Goal: Information Seeking & Learning: Find specific fact

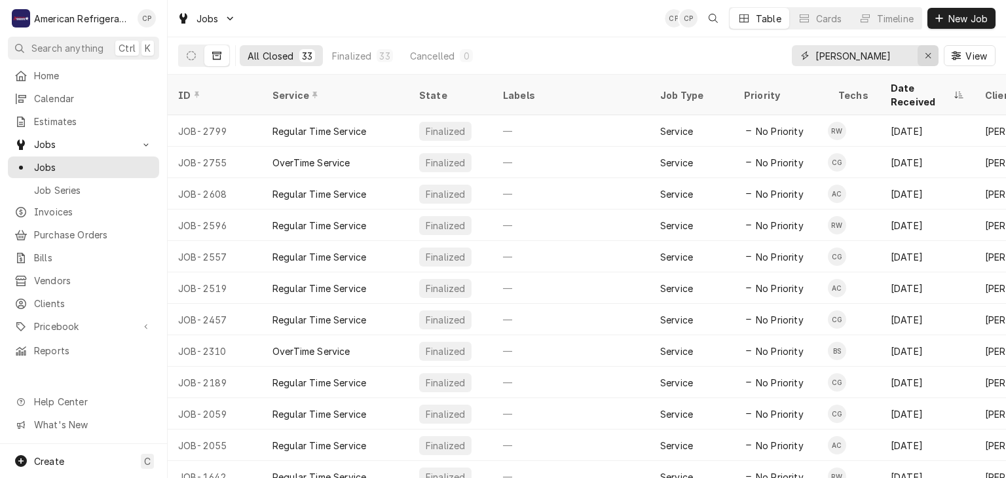
click at [930, 56] on icon "Erase input" at bounding box center [928, 55] width 7 height 9
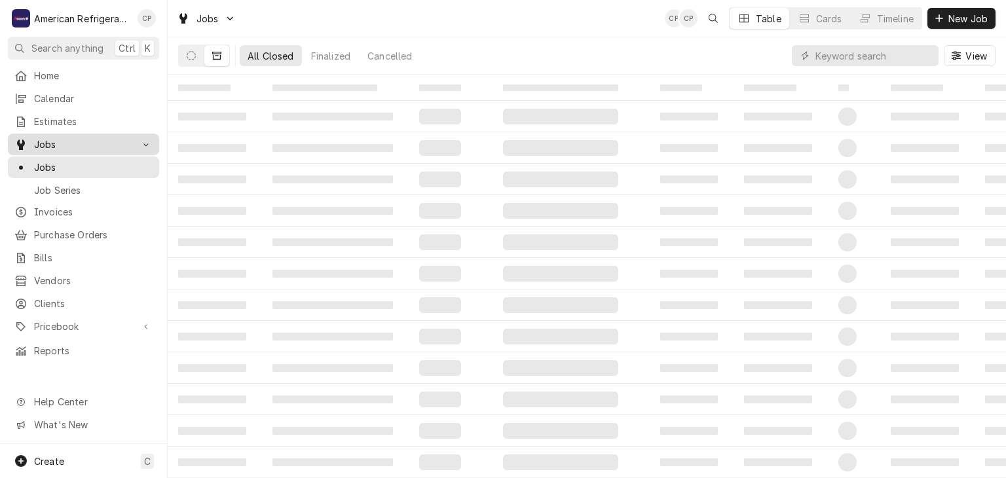
click at [109, 138] on span "Jobs" at bounding box center [83, 145] width 99 height 14
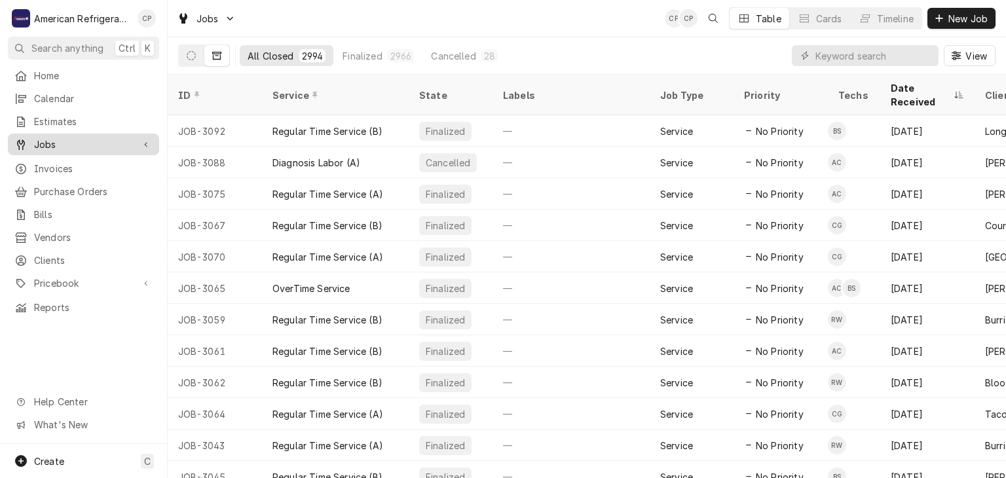
click at [102, 141] on span "Jobs" at bounding box center [83, 145] width 99 height 14
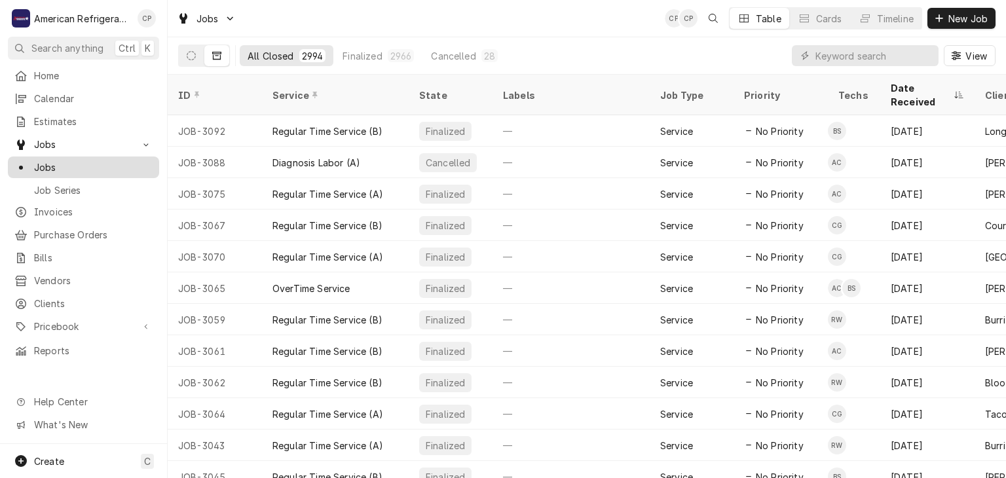
click at [102, 160] on span "Jobs" at bounding box center [93, 167] width 119 height 14
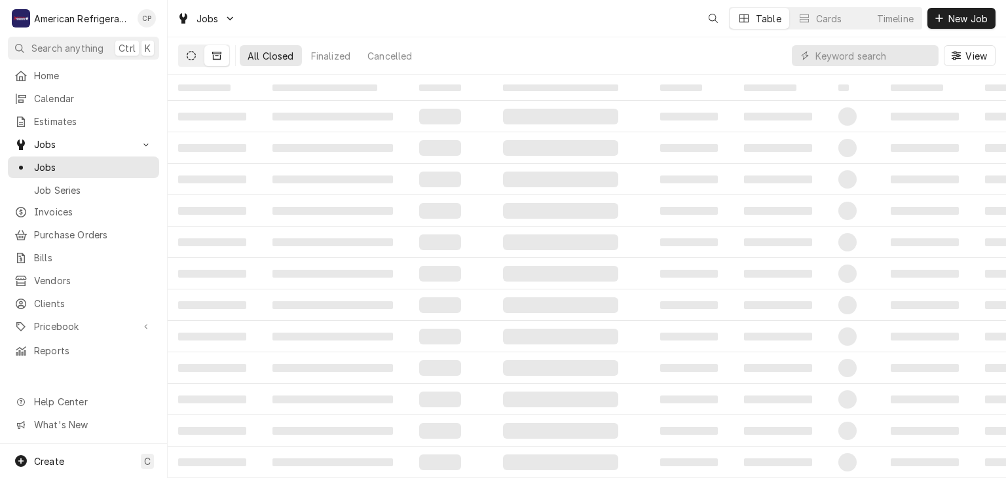
click at [190, 59] on icon "Dynamic Content Wrapper" at bounding box center [191, 55] width 9 height 9
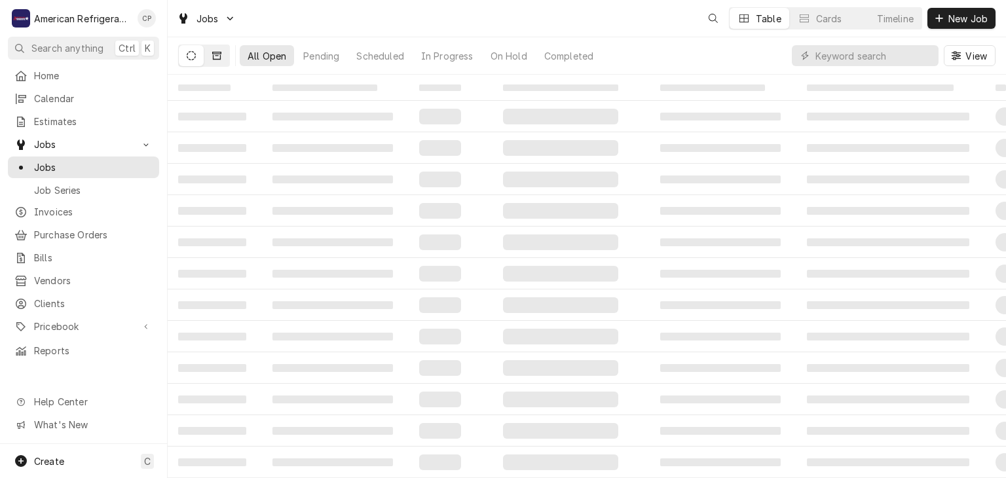
click at [211, 56] on button "Dynamic Content Wrapper" at bounding box center [216, 55] width 25 height 21
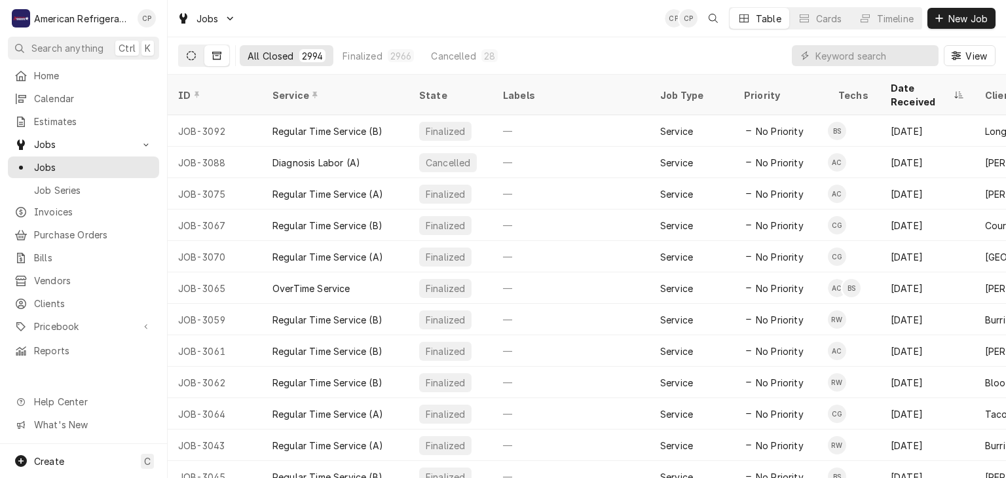
click at [193, 60] on button "Dynamic Content Wrapper" at bounding box center [191, 55] width 25 height 21
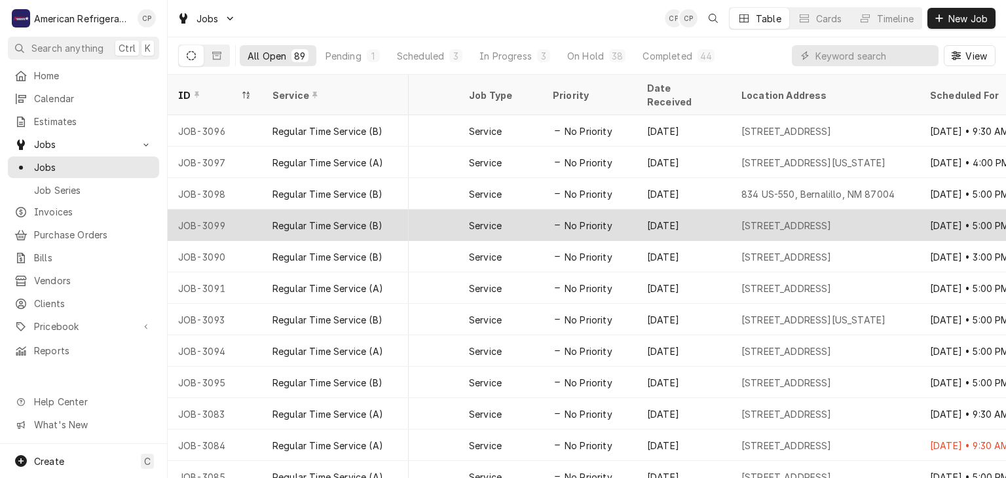
scroll to position [0, 736]
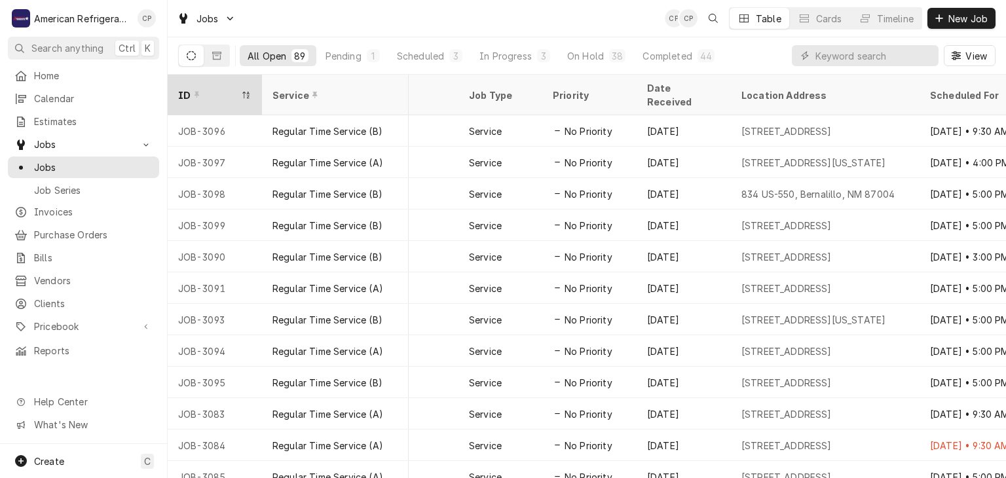
click at [194, 90] on icon "Dynamic Content Wrapper" at bounding box center [196, 94] width 5 height 9
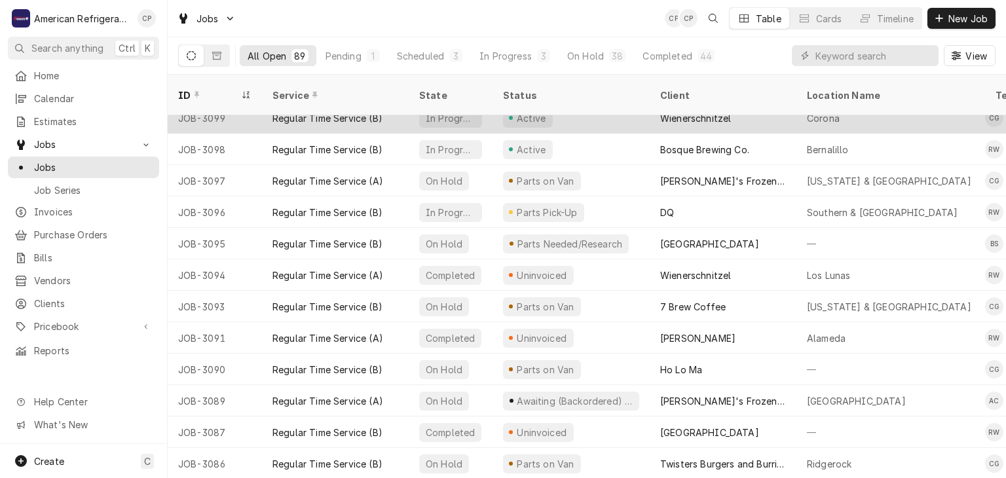
scroll to position [0, 0]
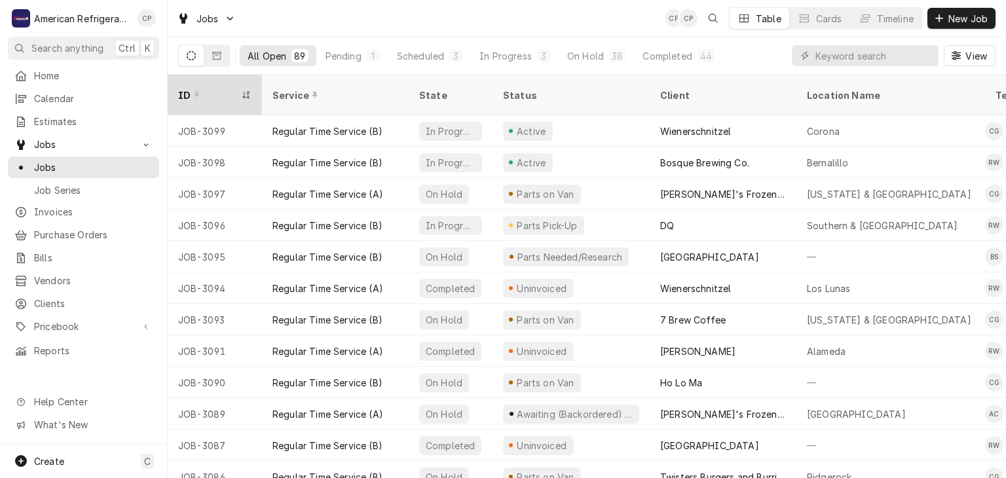
click at [194, 92] on icon "Dynamic Content Wrapper" at bounding box center [196, 95] width 5 height 7
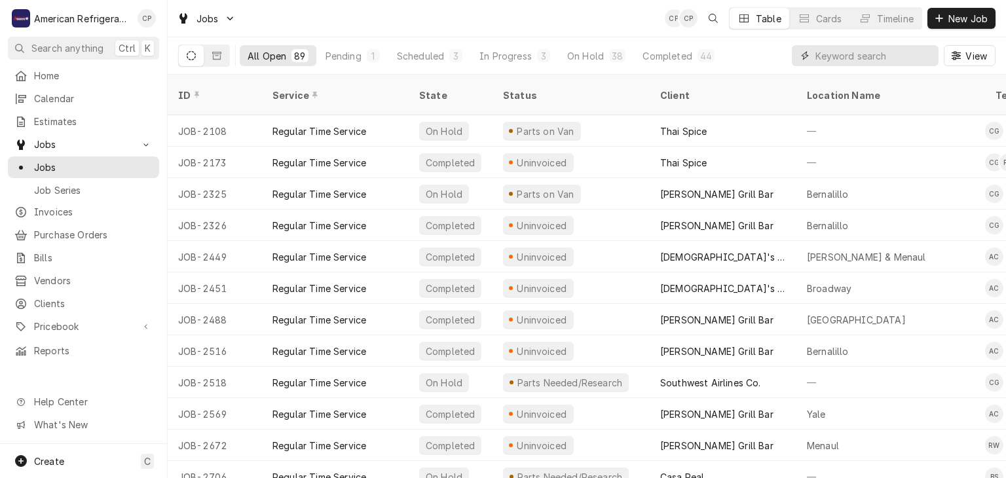
click at [840, 56] on input "Dynamic Content Wrapper" at bounding box center [873, 55] width 117 height 21
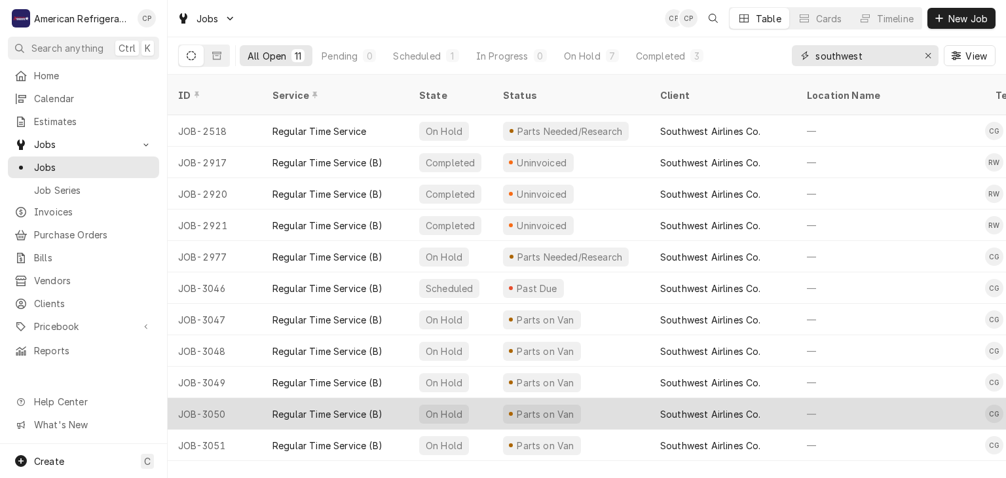
type input "southwest"
click at [320, 404] on div "Regular Time Service (B)" at bounding box center [335, 413] width 147 height 31
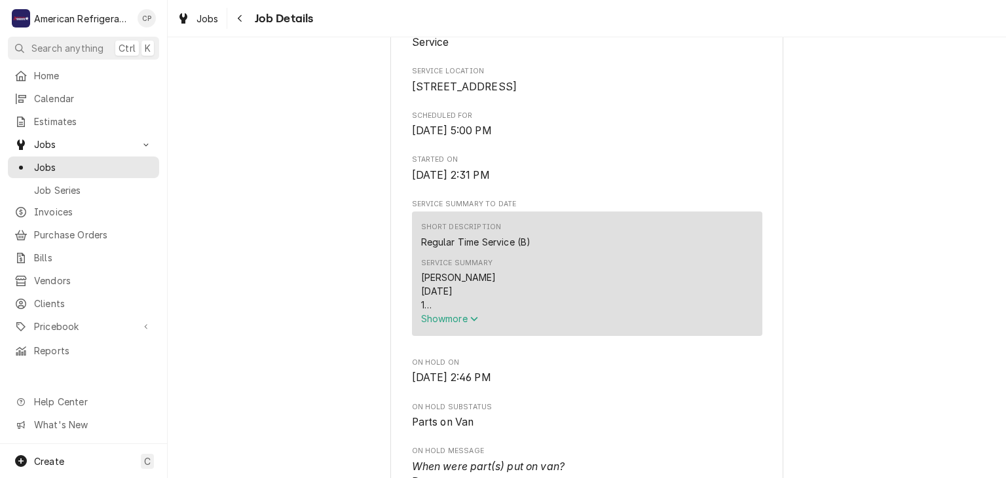
drag, startPoint x: 438, startPoint y: 335, endPoint x: 418, endPoint y: 333, distance: 20.3
click at [439, 324] on span "Show more" at bounding box center [450, 318] width 58 height 11
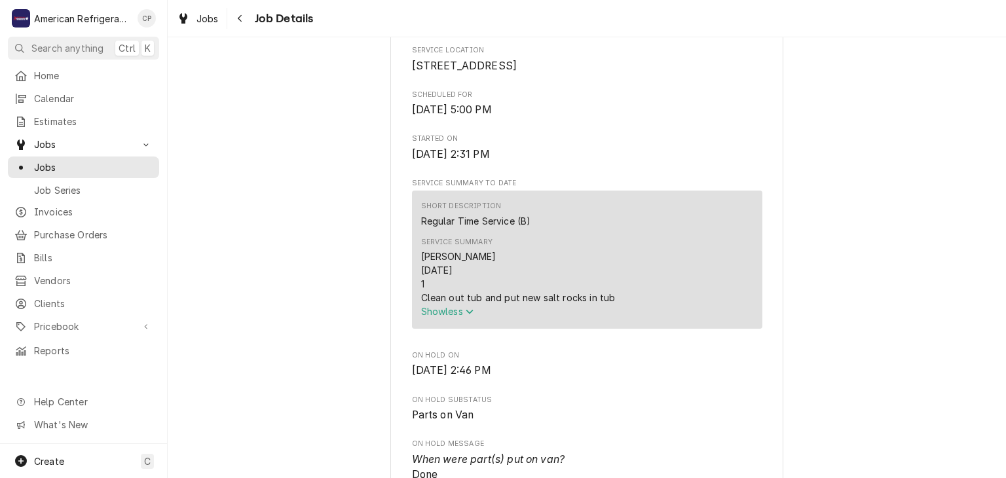
scroll to position [309, 0]
click at [98, 205] on span "Invoices" at bounding box center [93, 212] width 119 height 14
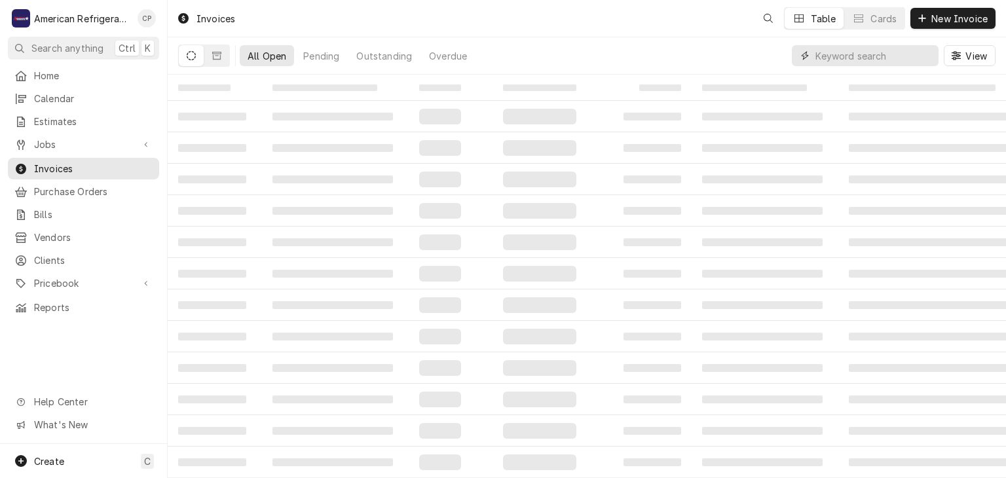
click at [870, 54] on input "Dynamic Content Wrapper" at bounding box center [873, 55] width 117 height 21
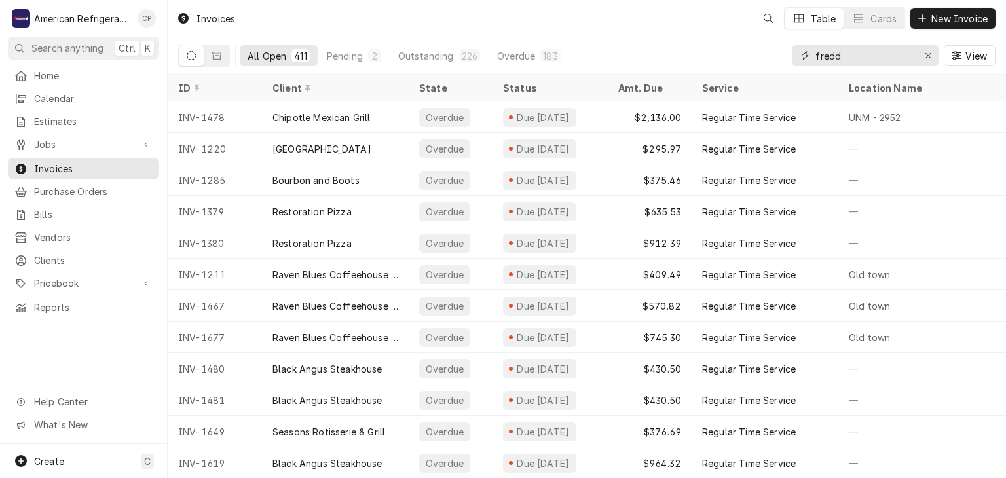
type input "freddy"
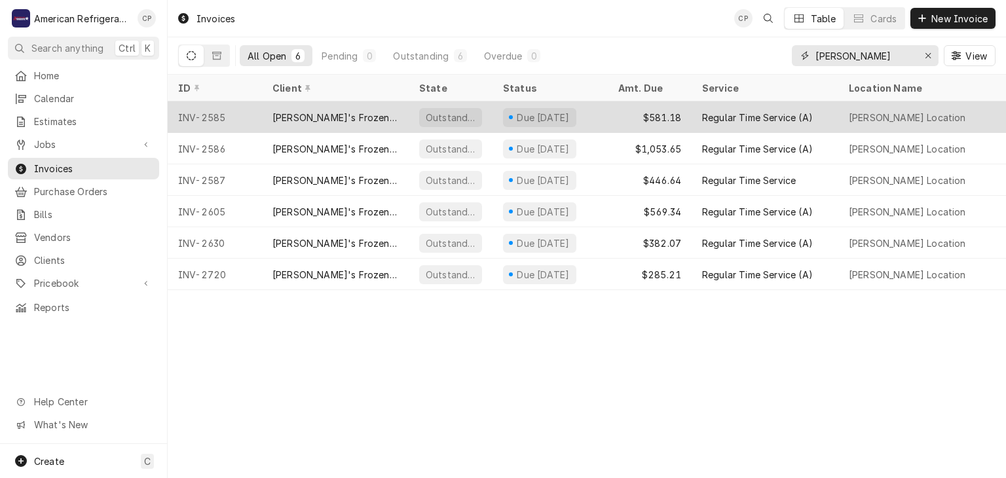
type input "Freddy corrales"
click at [232, 113] on div "INV-2585" at bounding box center [215, 117] width 94 height 31
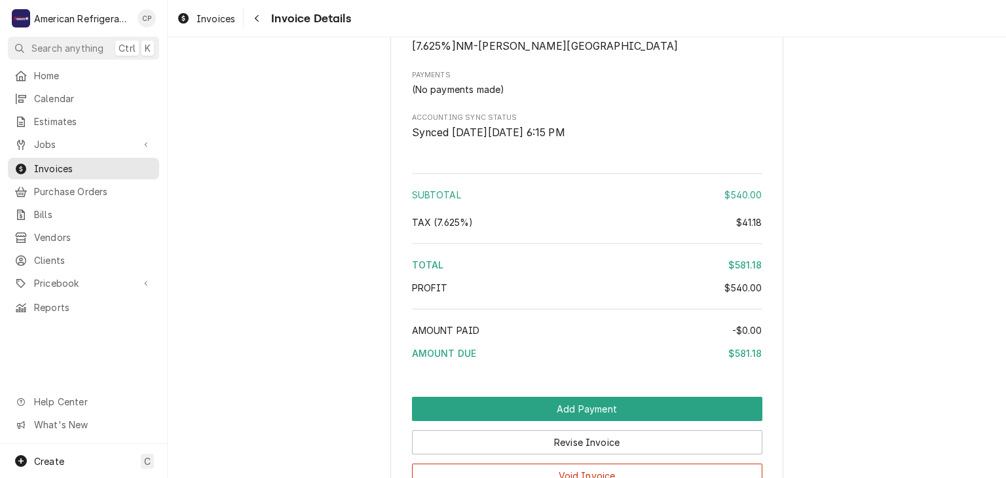
scroll to position [1547, 0]
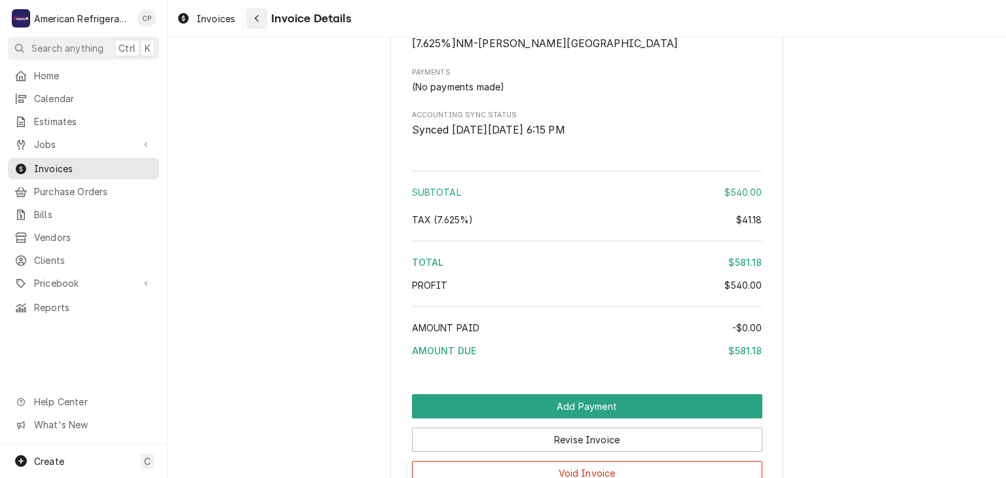
click at [250, 21] on div "Navigate back" at bounding box center [256, 18] width 13 height 13
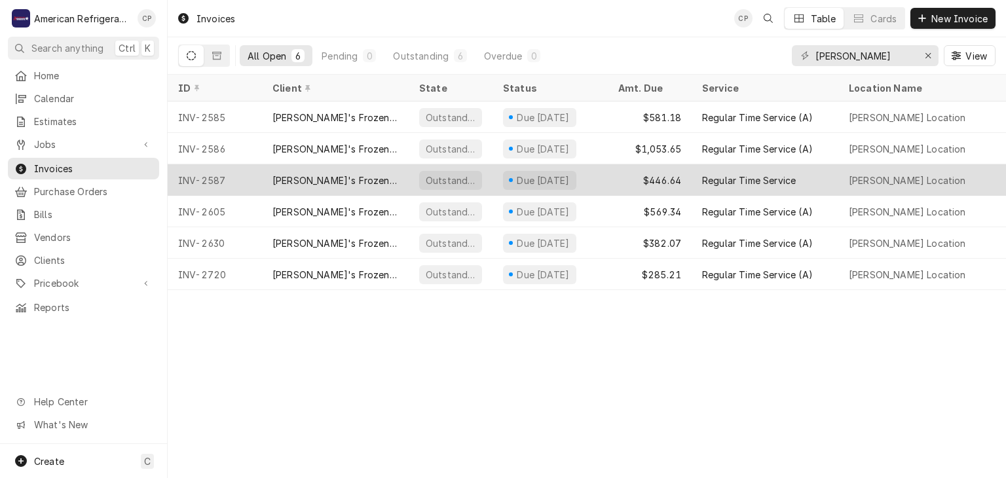
click at [274, 174] on div "[PERSON_NAME]'s Frozen Custard & Steakburgers" at bounding box center [335, 181] width 126 height 14
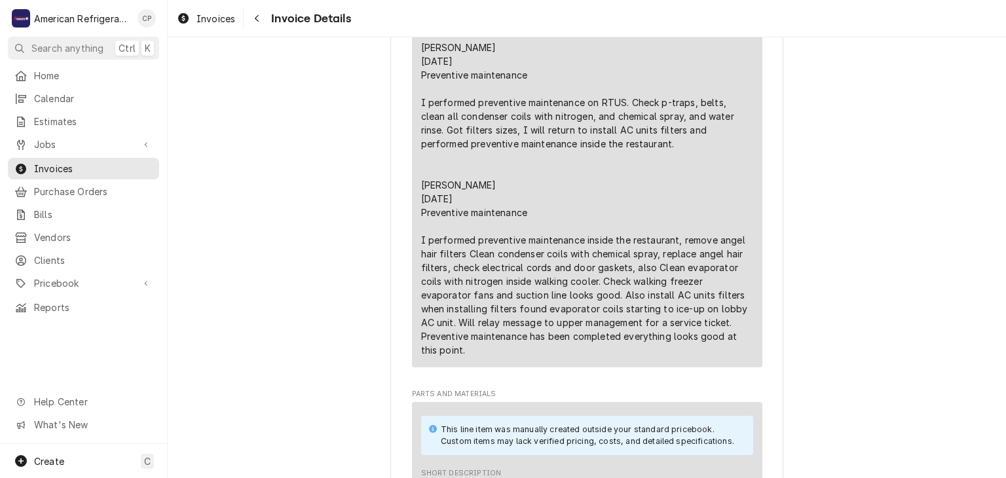
scroll to position [930, 0]
click at [251, 19] on div "Navigate back" at bounding box center [256, 18] width 13 height 13
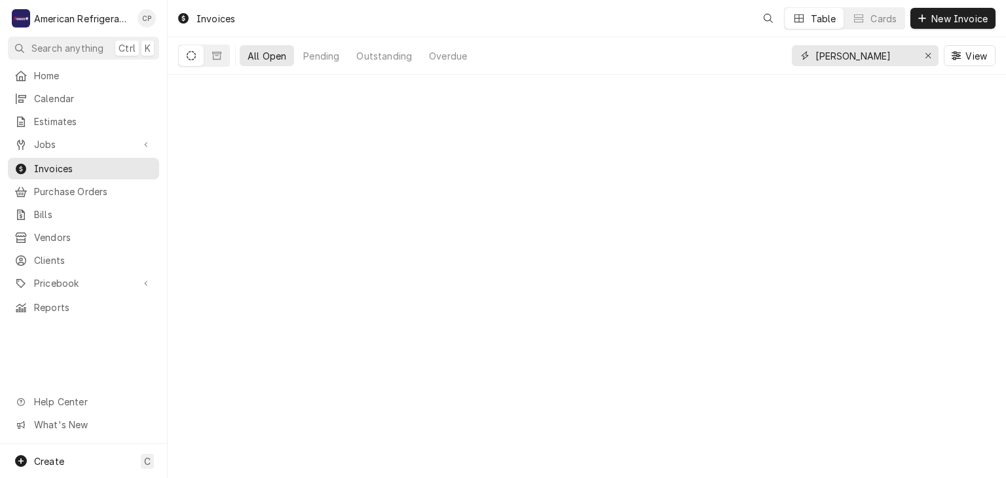
click at [864, 56] on input "[PERSON_NAME]" at bounding box center [864, 55] width 98 height 21
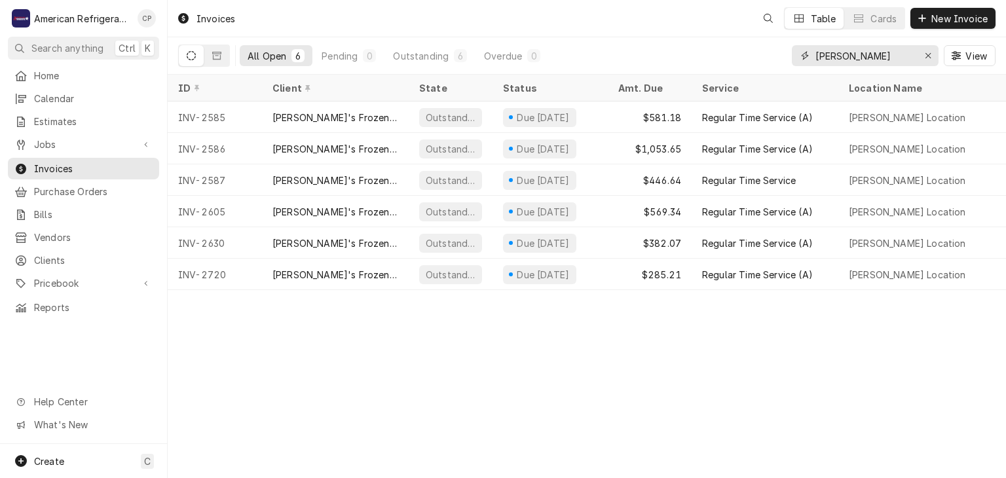
click at [864, 56] on input "Freddy corrales" at bounding box center [864, 55] width 98 height 21
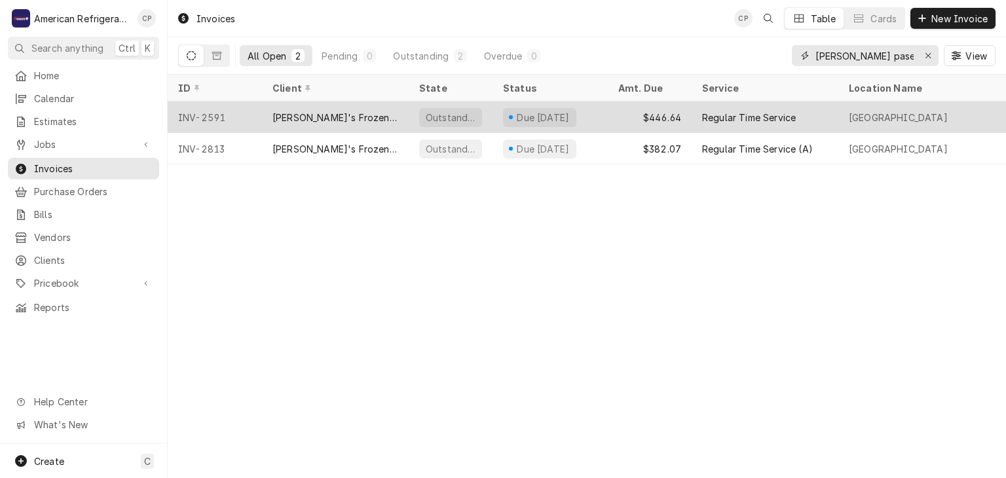
type input "Freddy paseo"
click at [306, 118] on div "[PERSON_NAME]'s Frozen Custard & Steakburgers" at bounding box center [335, 118] width 126 height 14
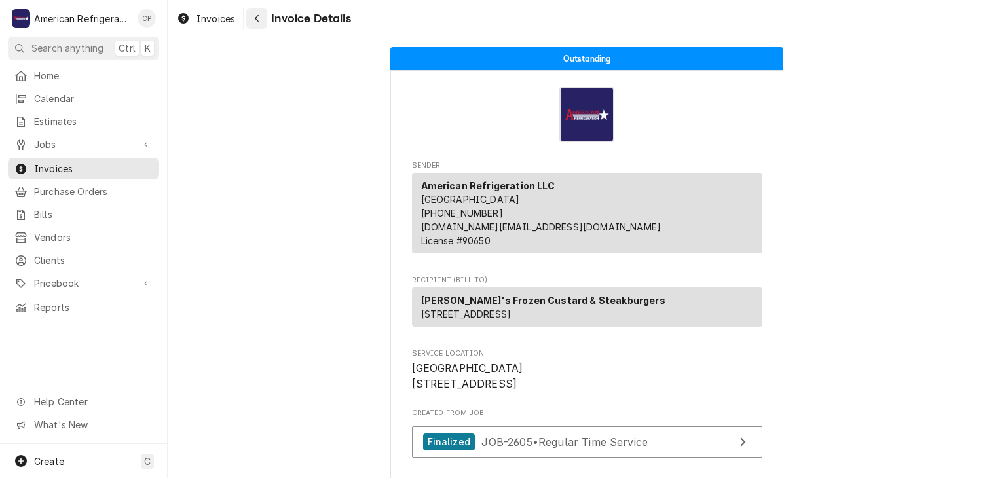
click at [251, 26] on button "Navigate back" at bounding box center [256, 18] width 21 height 21
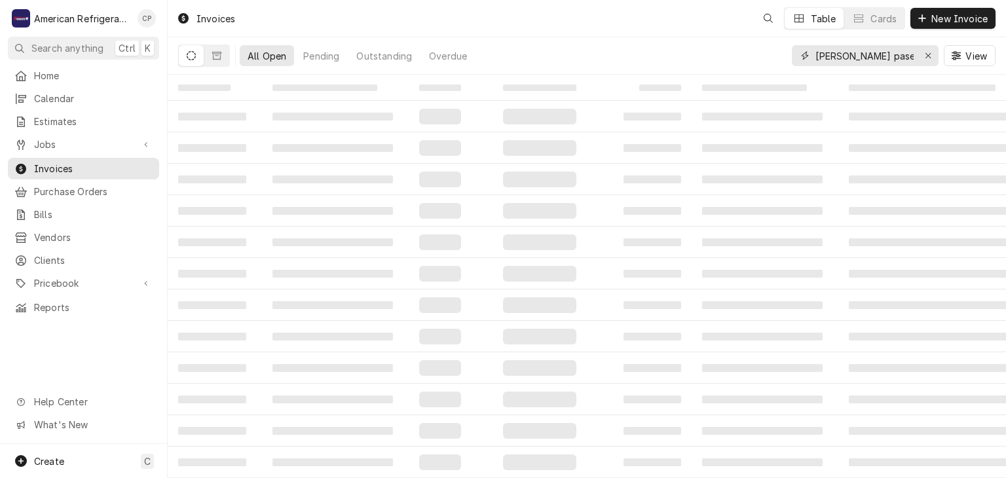
click at [856, 60] on input "Freddy paseo" at bounding box center [864, 55] width 98 height 21
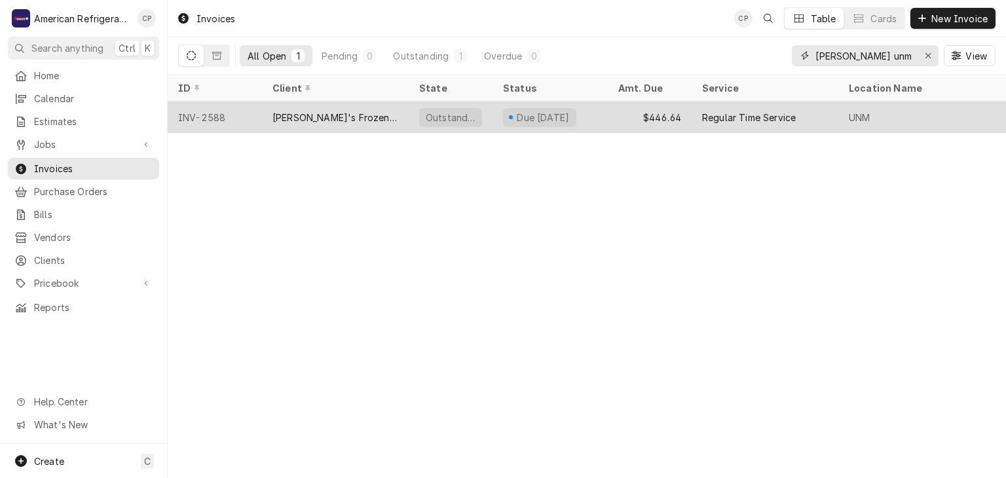
type input "Freddy unm"
click at [335, 111] on div "[PERSON_NAME]'s Frozen Custard & Steakburgers" at bounding box center [335, 118] width 126 height 14
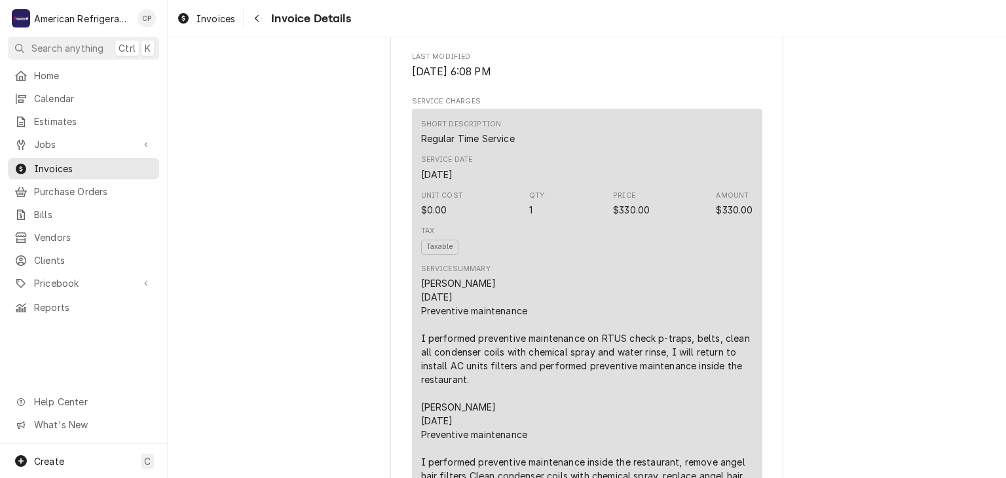
scroll to position [712, 0]
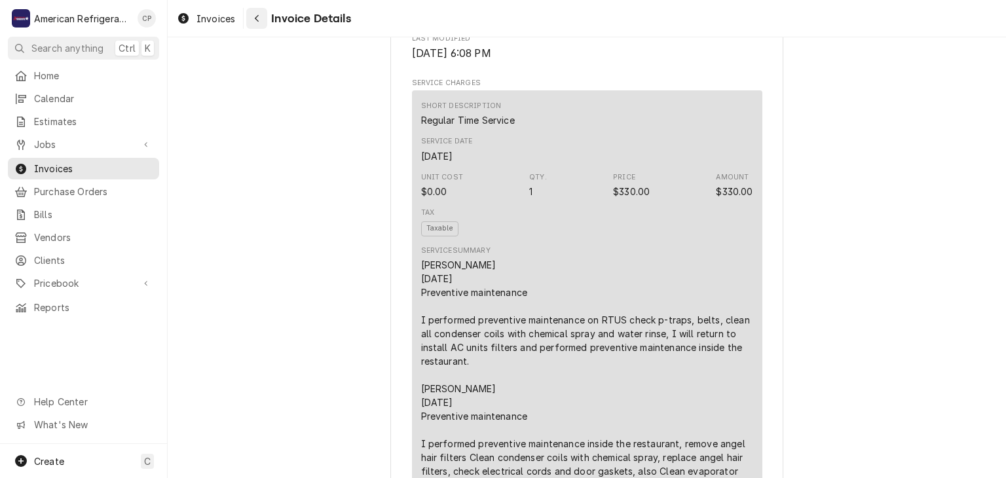
click at [254, 8] on button "Navigate back" at bounding box center [256, 18] width 21 height 21
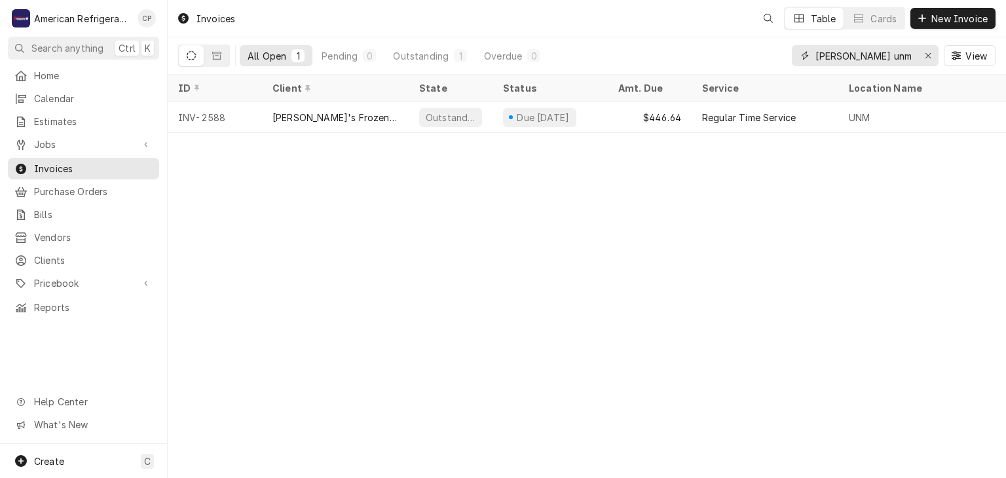
click at [864, 56] on input "[PERSON_NAME] unm" at bounding box center [864, 55] width 98 height 21
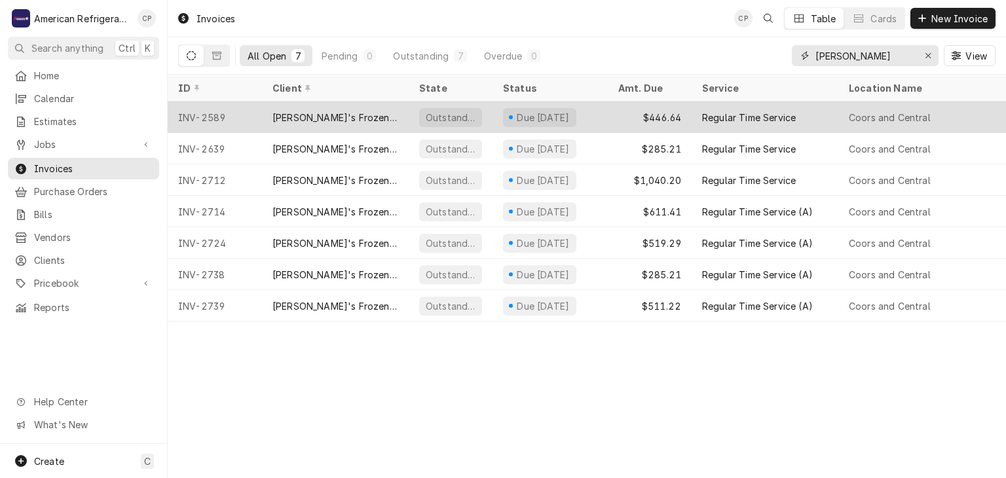
type input "[PERSON_NAME]"
click at [377, 117] on div "[PERSON_NAME]'s Frozen Custard & Steakburgers" at bounding box center [335, 118] width 126 height 14
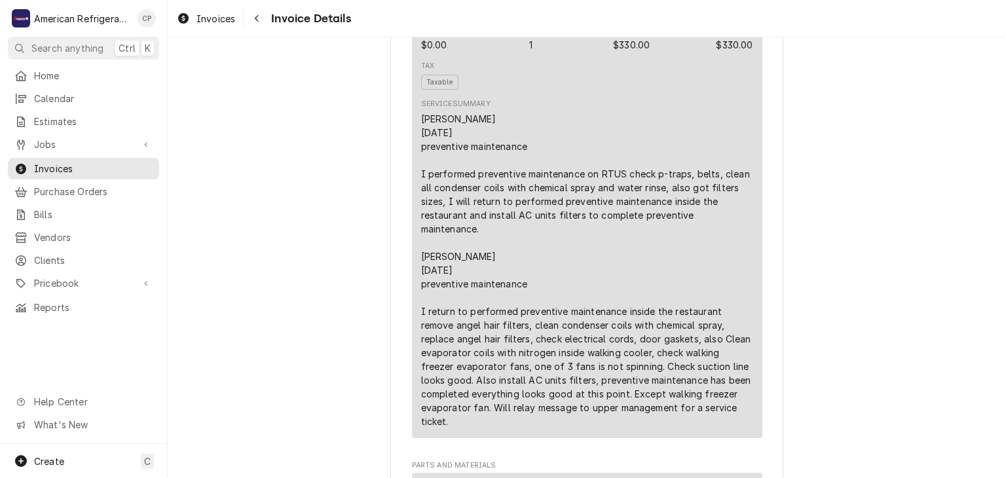
scroll to position [866, 0]
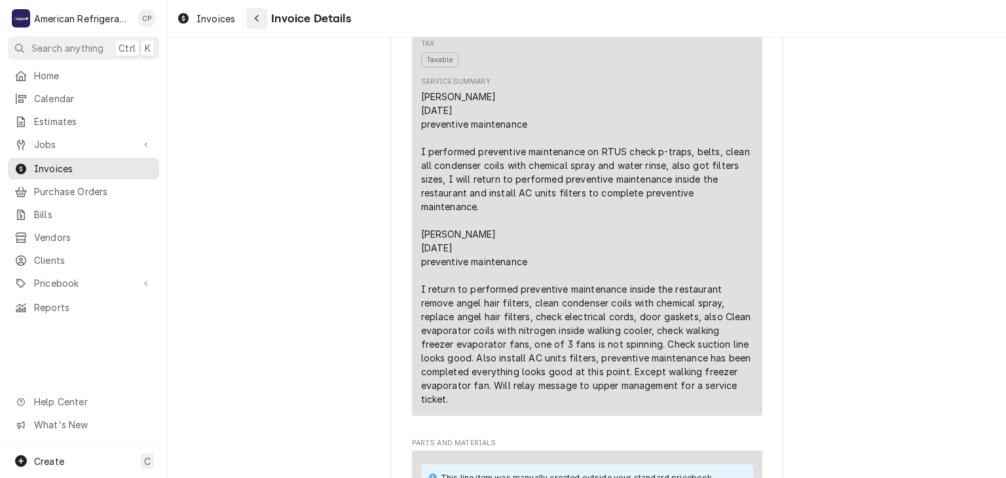
click at [257, 16] on icon "Navigate back" at bounding box center [257, 18] width 4 height 7
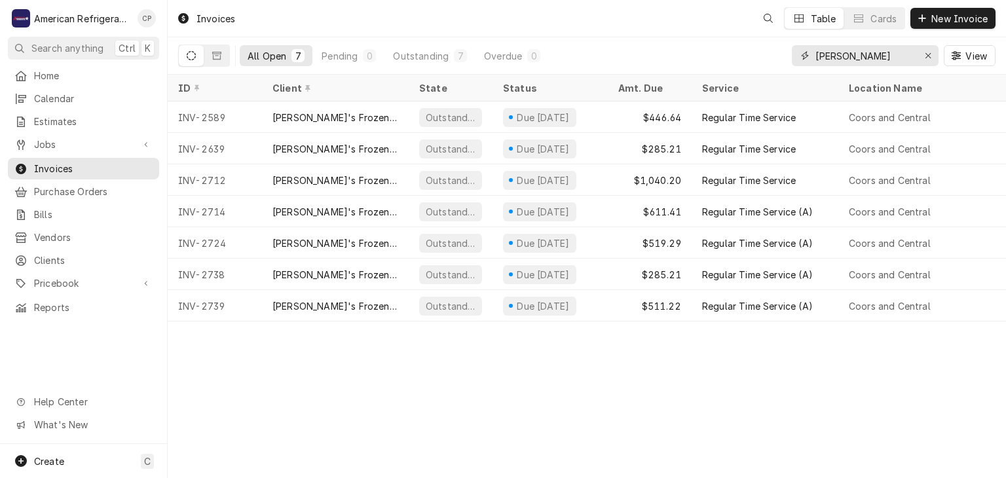
click at [863, 54] on input "[PERSON_NAME]" at bounding box center [864, 55] width 98 height 21
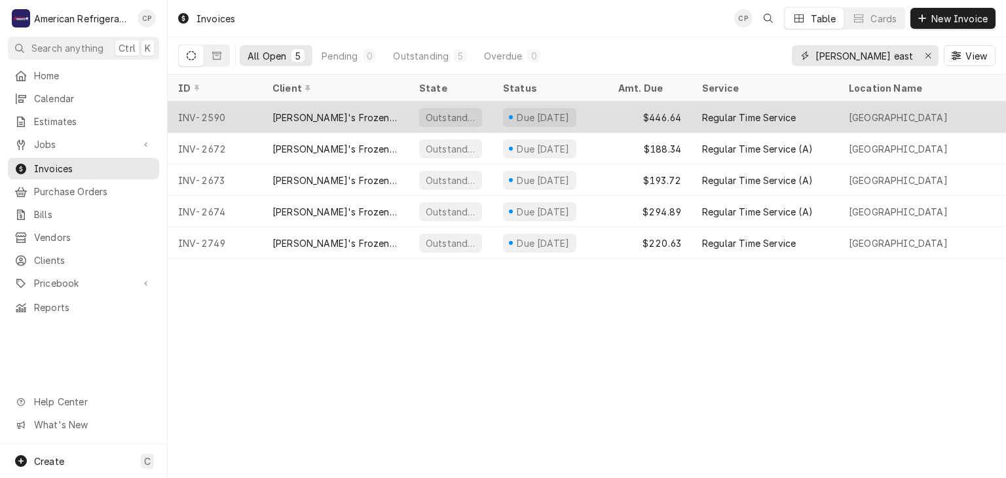
type input "[PERSON_NAME] east cen"
click at [354, 118] on div "[PERSON_NAME]'s Frozen Custard & Steakburgers" at bounding box center [335, 118] width 126 height 14
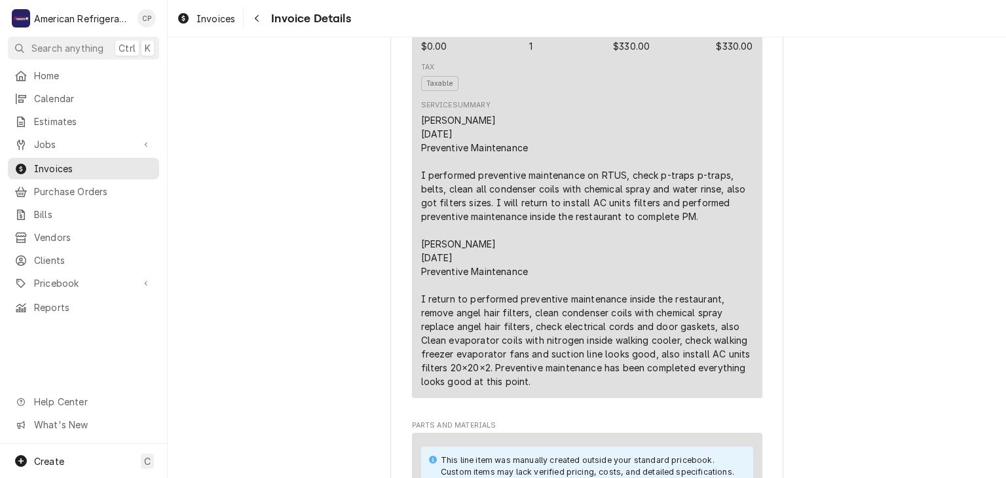
scroll to position [863, 0]
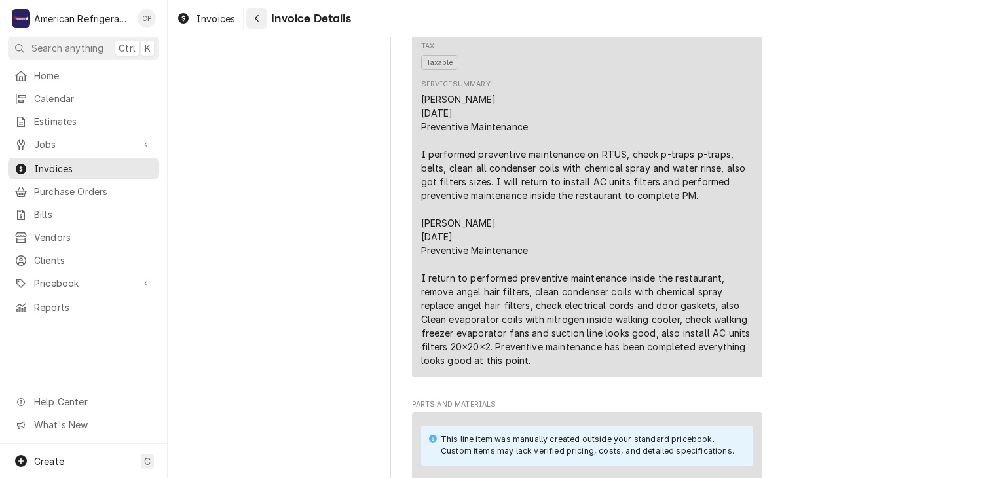
click at [255, 18] on icon "Navigate back" at bounding box center [257, 18] width 4 height 7
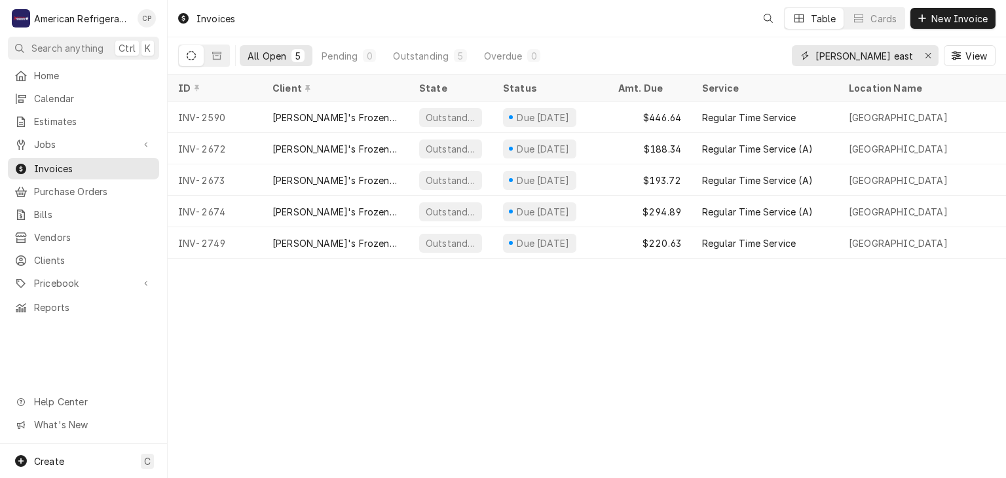
click at [866, 55] on input "[PERSON_NAME] east cen" at bounding box center [864, 55] width 98 height 21
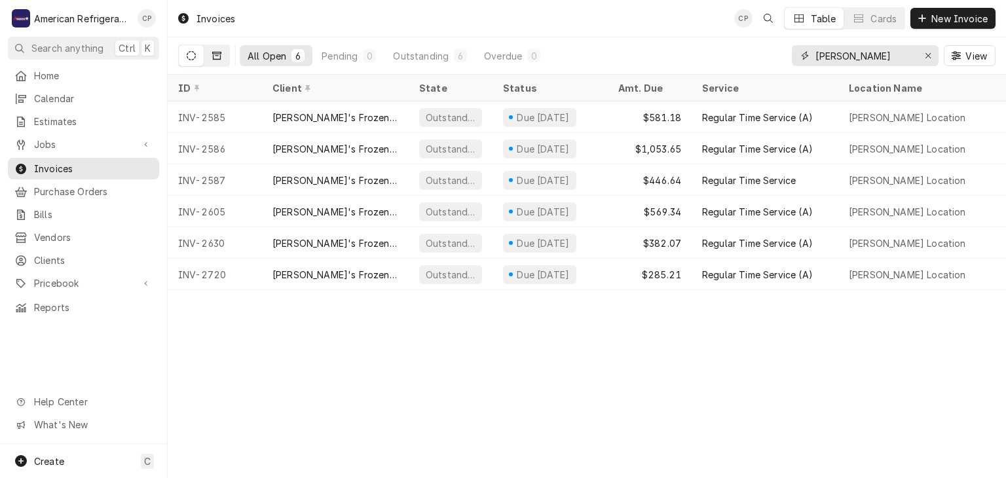
type input "[PERSON_NAME]"
click at [215, 60] on icon "Dynamic Content Wrapper" at bounding box center [216, 55] width 9 height 9
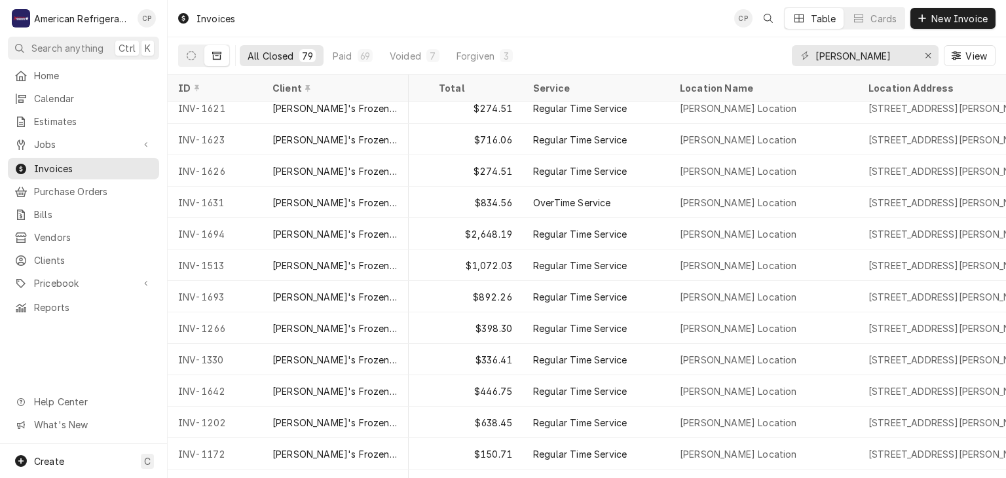
scroll to position [1015, 63]
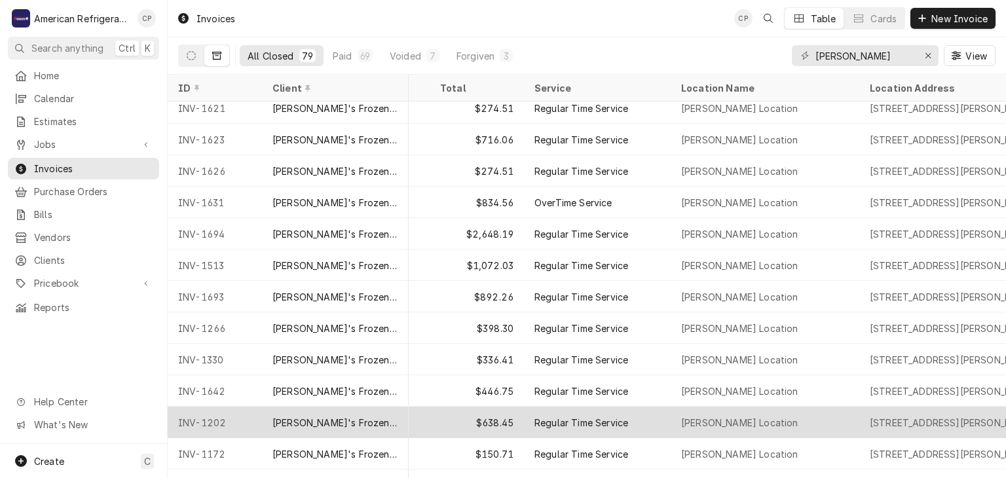
click at [305, 424] on div "[PERSON_NAME]'s Frozen Custard & Steakburgers" at bounding box center [335, 423] width 126 height 14
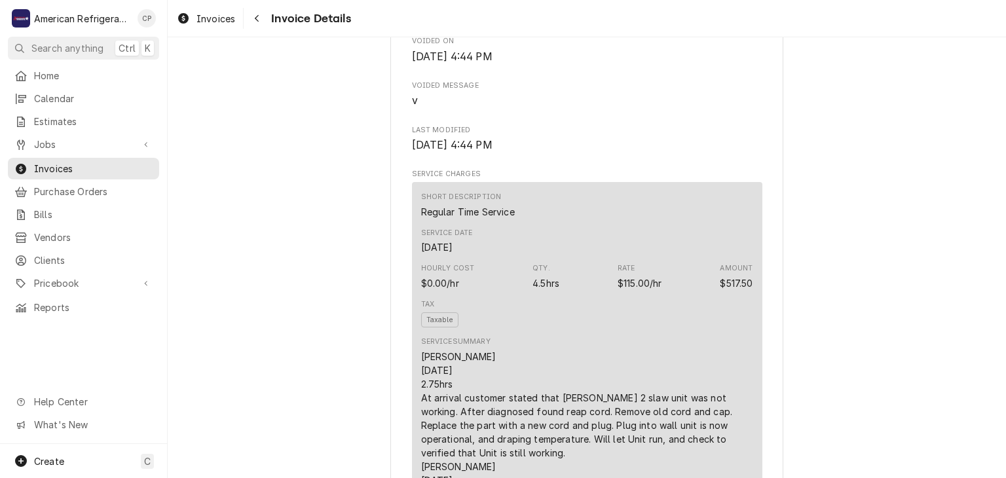
scroll to position [508, 0]
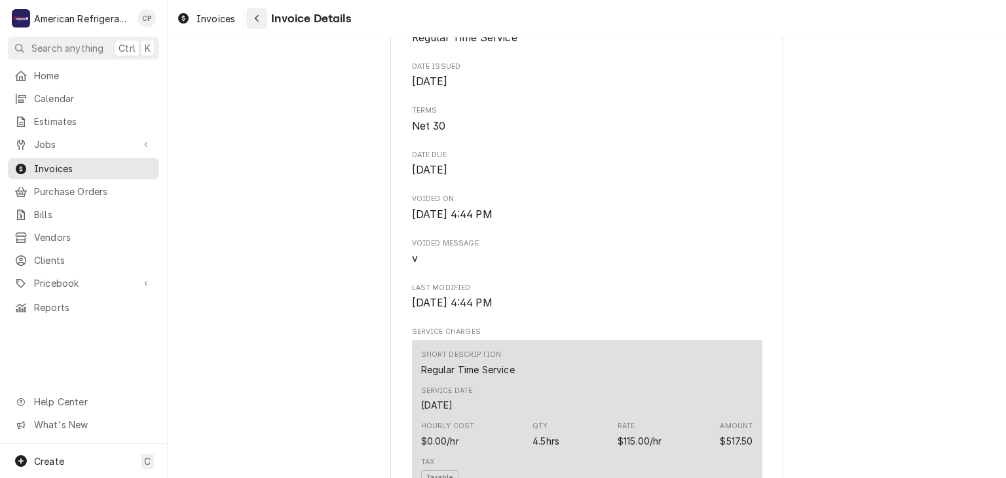
click at [254, 12] on div "Navigate back" at bounding box center [256, 18] width 13 height 13
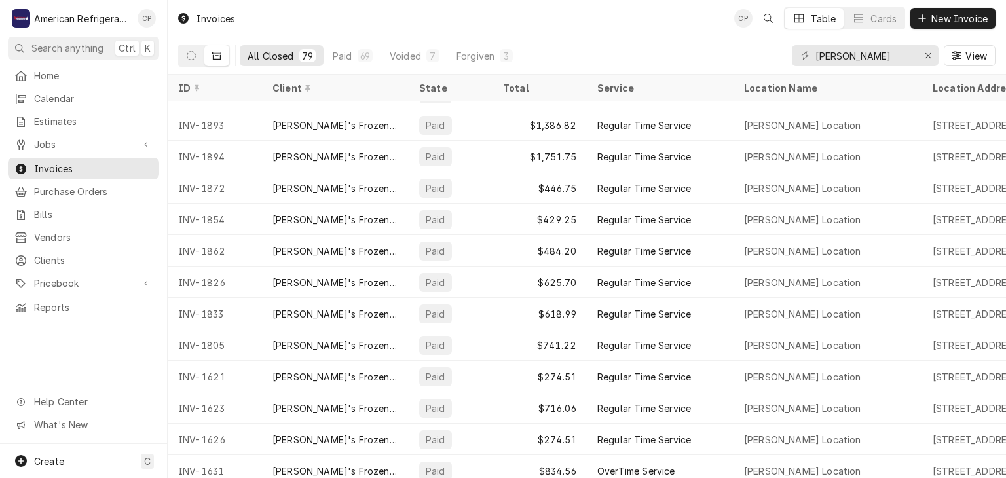
scroll to position [764, 0]
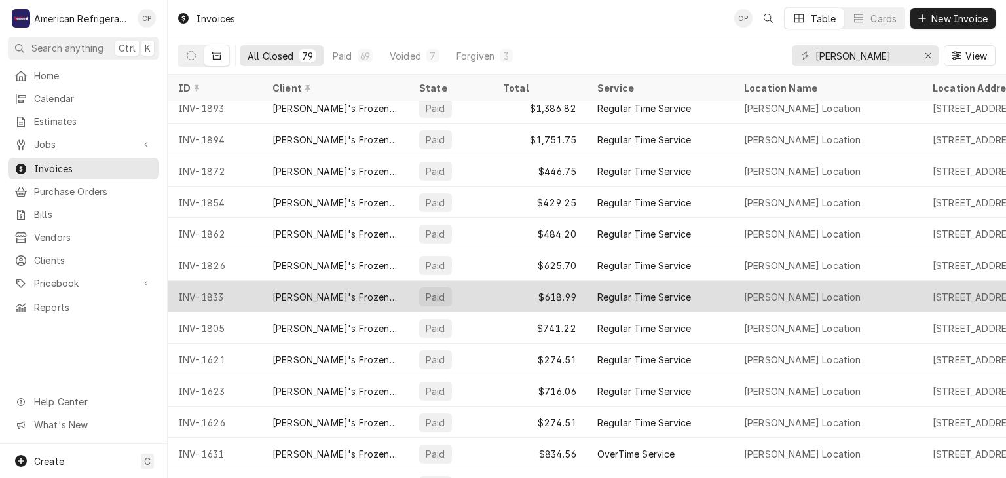
click at [354, 284] on div "[PERSON_NAME]'s Frozen Custard & Steakburgers" at bounding box center [335, 296] width 147 height 31
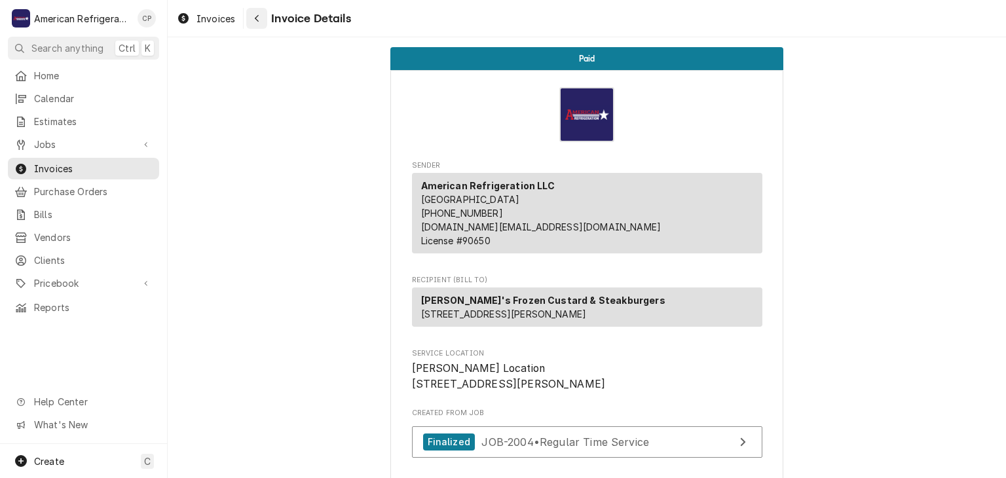
click at [257, 23] on div "Navigate back" at bounding box center [256, 18] width 13 height 13
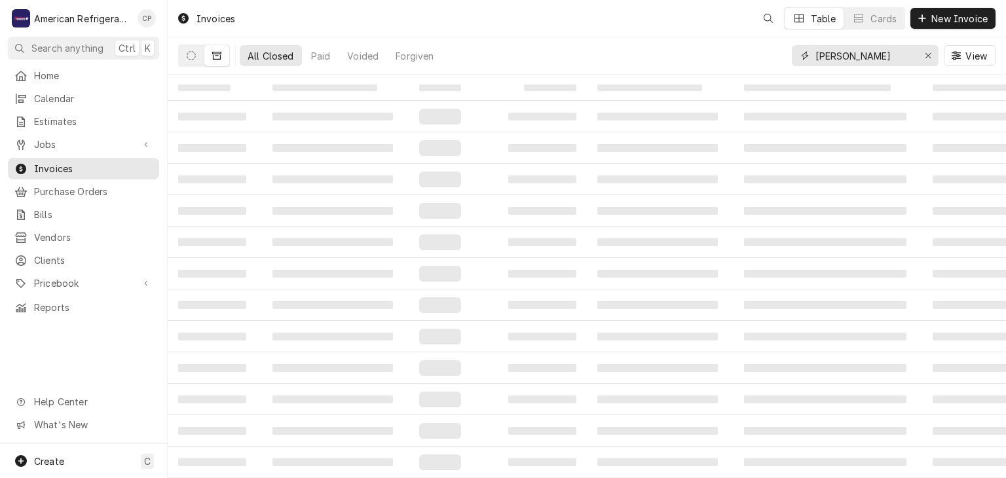
click at [865, 58] on input "[PERSON_NAME]" at bounding box center [864, 55] width 98 height 21
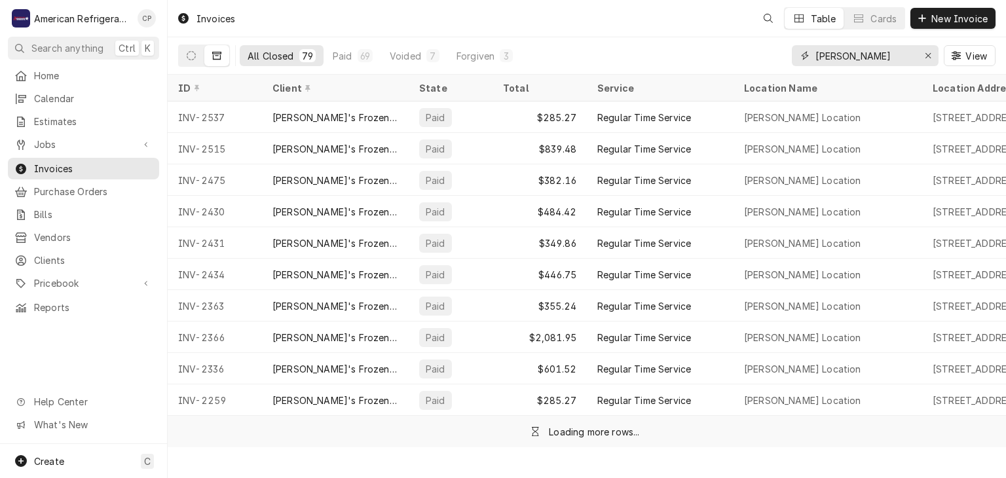
click at [865, 58] on input "[PERSON_NAME]" at bounding box center [864, 55] width 98 height 21
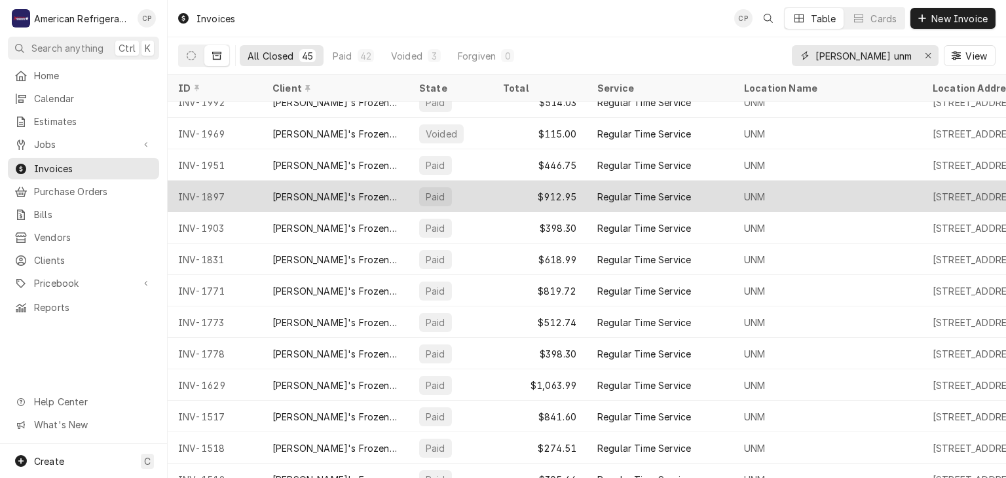
scroll to position [110, 0]
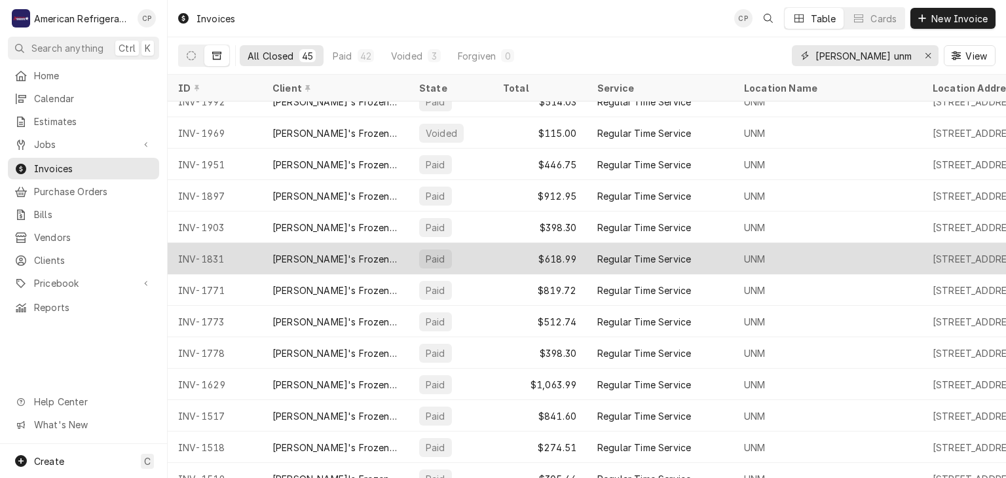
type input "[PERSON_NAME] unm"
click at [349, 253] on div "[PERSON_NAME]'s Frozen Custard & Steakburgers" at bounding box center [335, 259] width 126 height 14
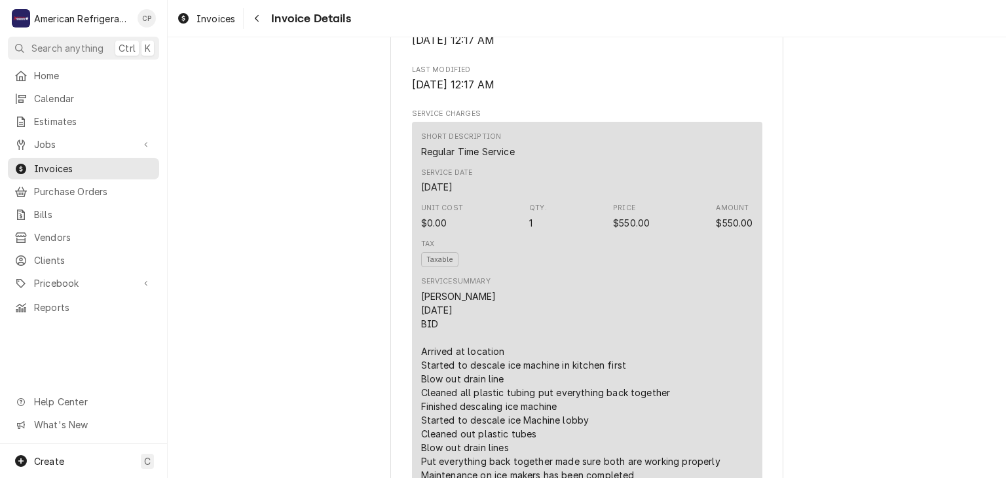
scroll to position [728, 0]
click at [257, 22] on icon "Navigate back" at bounding box center [257, 18] width 6 height 9
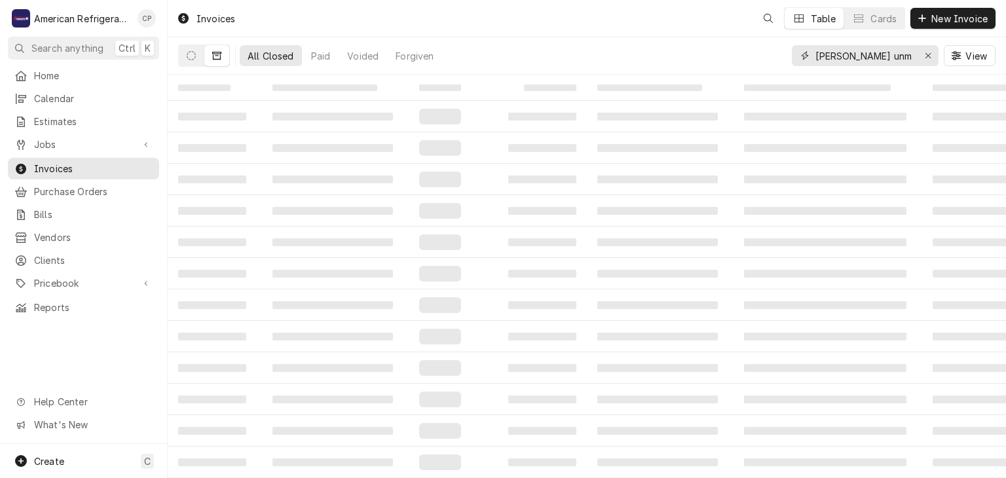
click at [853, 58] on input "Freddy unm" at bounding box center [864, 55] width 98 height 21
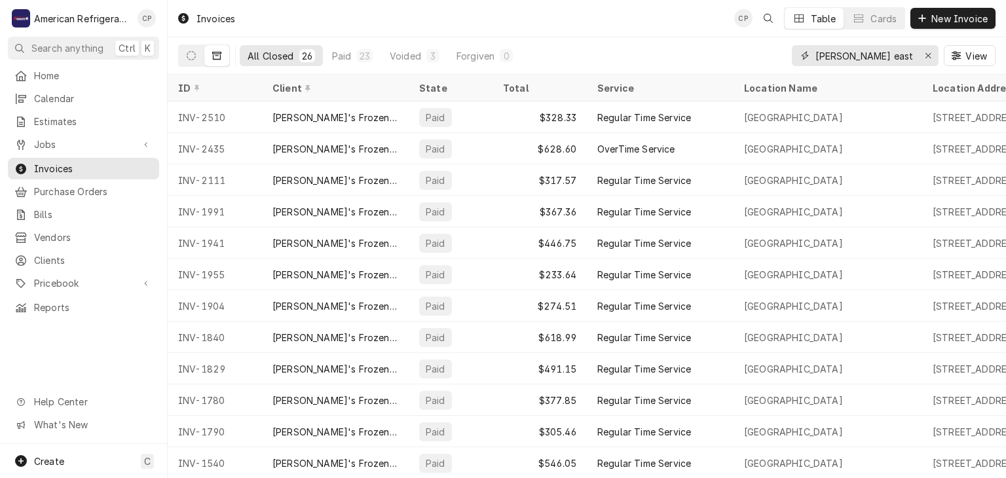
click at [859, 58] on input "Freddy east" at bounding box center [864, 55] width 98 height 21
type input "Freddy paseo"
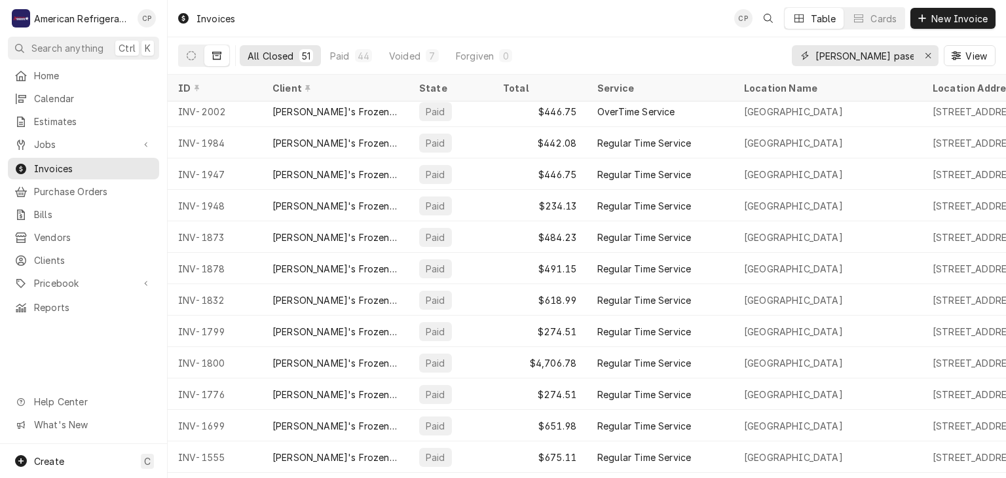
scroll to position [554, 0]
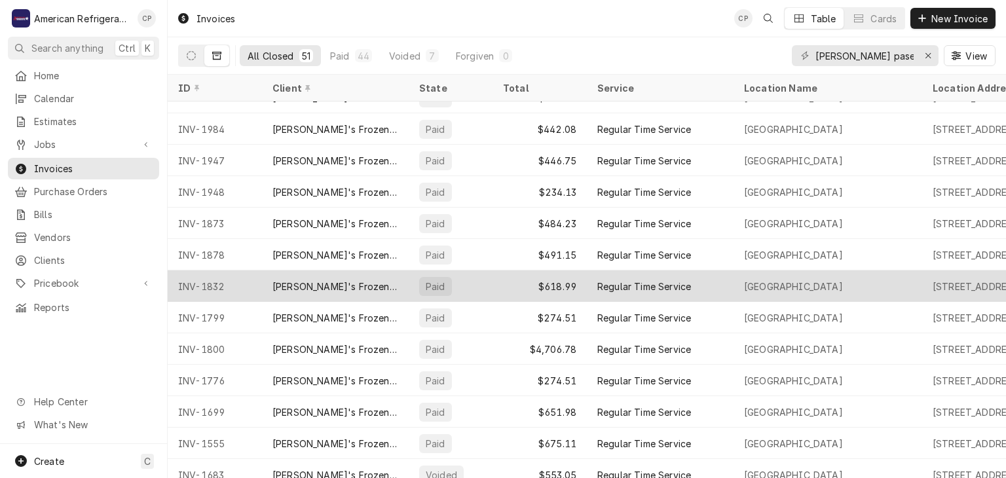
click at [286, 284] on div "[PERSON_NAME]'s Frozen Custard & Steakburgers" at bounding box center [335, 287] width 126 height 14
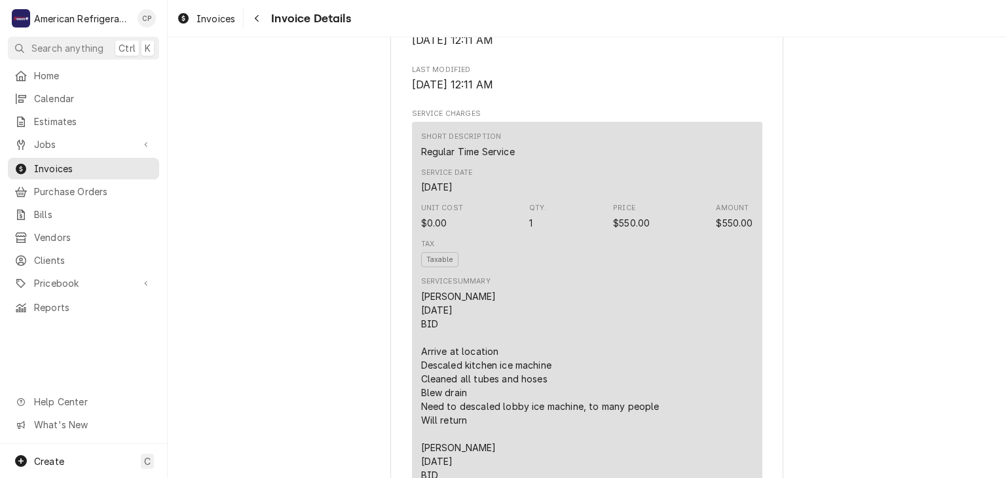
scroll to position [733, 0]
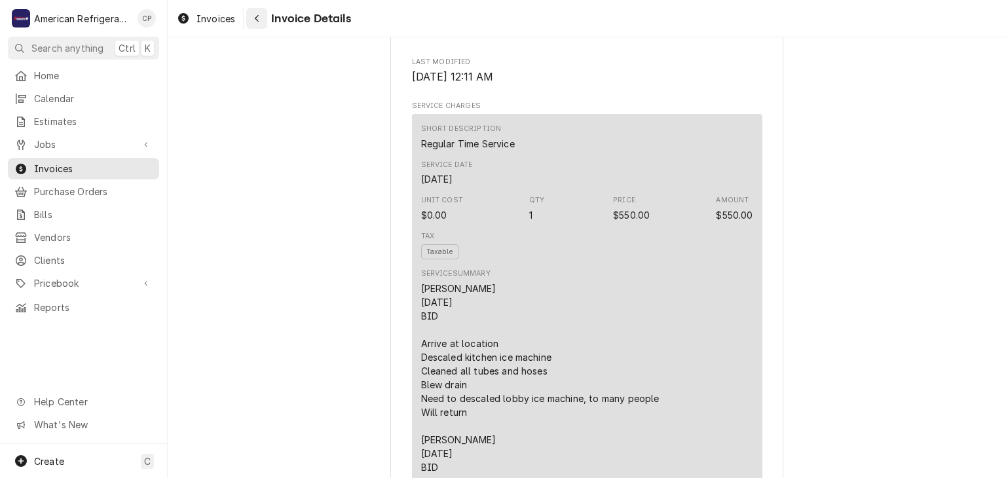
click at [263, 16] on div "Navigate back" at bounding box center [256, 18] width 13 height 13
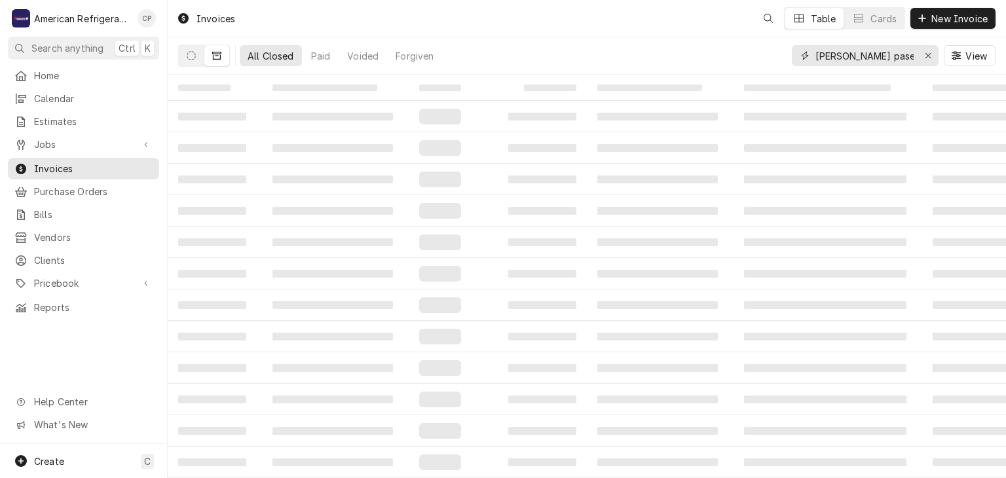
click at [857, 57] on input "Freddy paseo" at bounding box center [864, 55] width 98 height 21
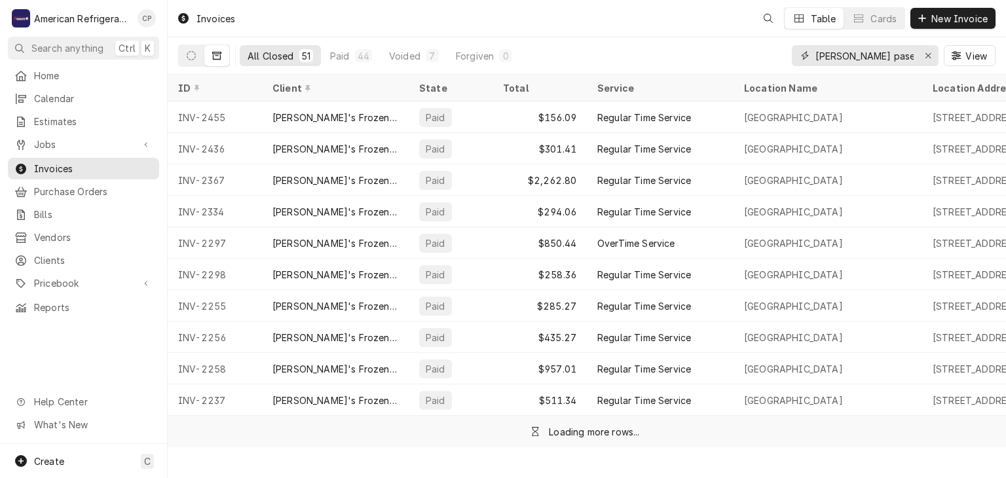
click at [857, 57] on input "Freddy paseo" at bounding box center [864, 55] width 98 height 21
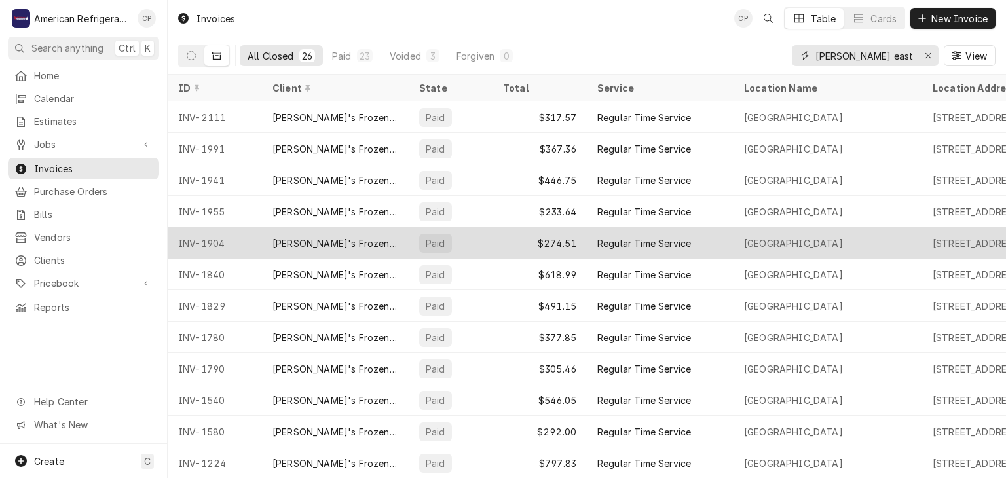
scroll to position [73, 0]
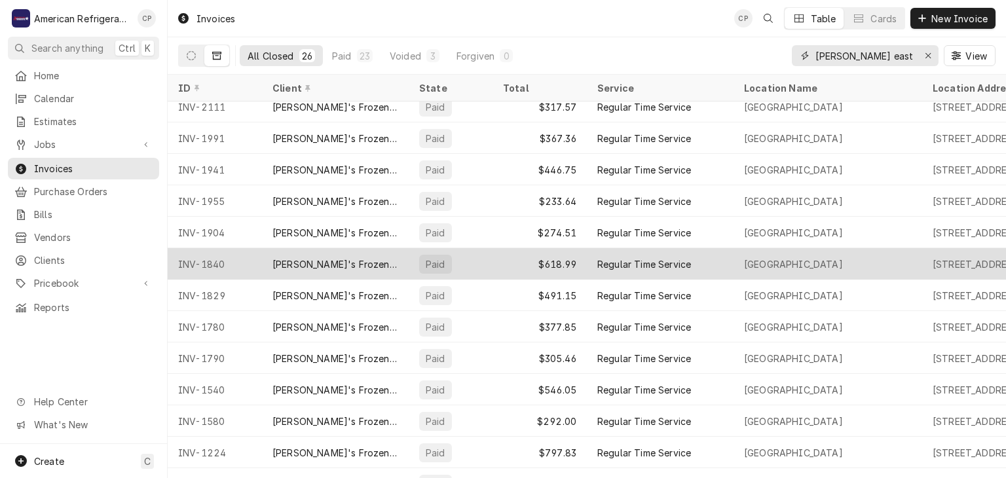
type input "Freddy east cen"
click at [338, 259] on div "[PERSON_NAME]'s Frozen Custard & Steakburgers" at bounding box center [335, 264] width 126 height 14
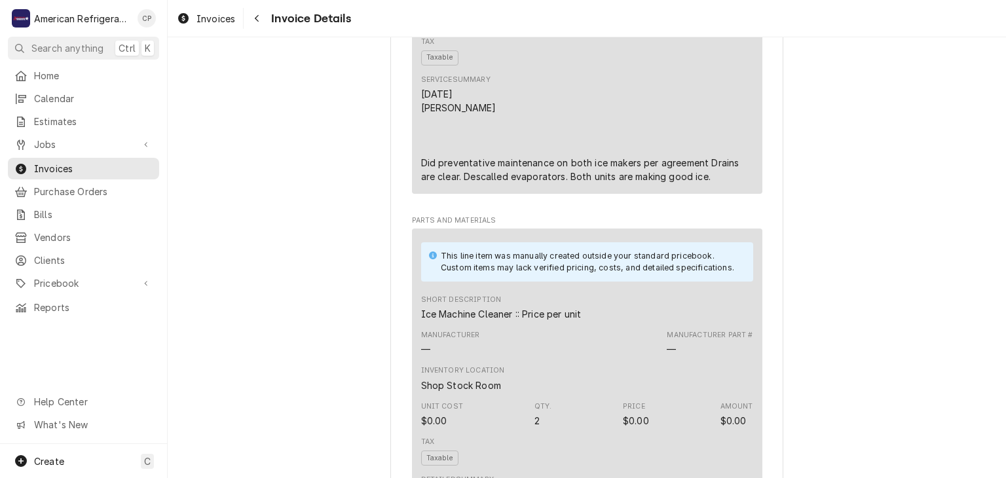
scroll to position [934, 0]
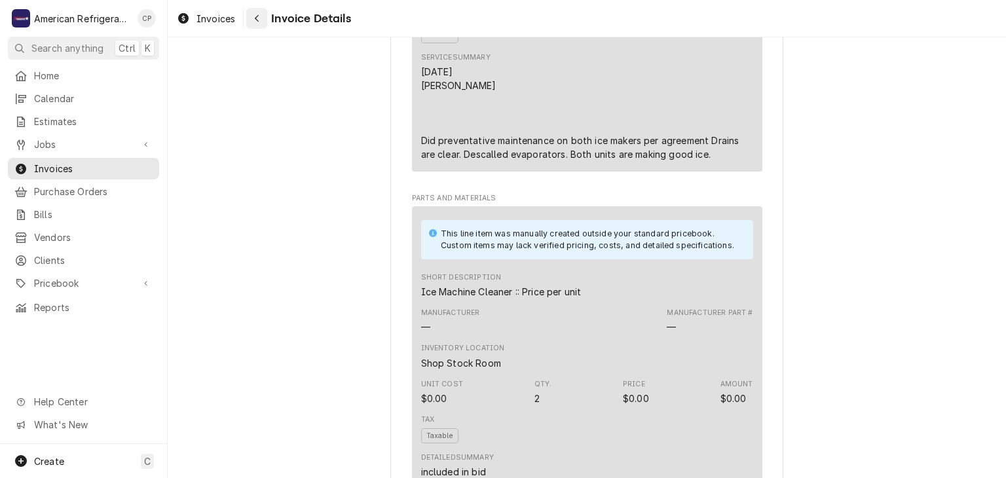
click at [261, 22] on div "Navigate back" at bounding box center [256, 18] width 13 height 13
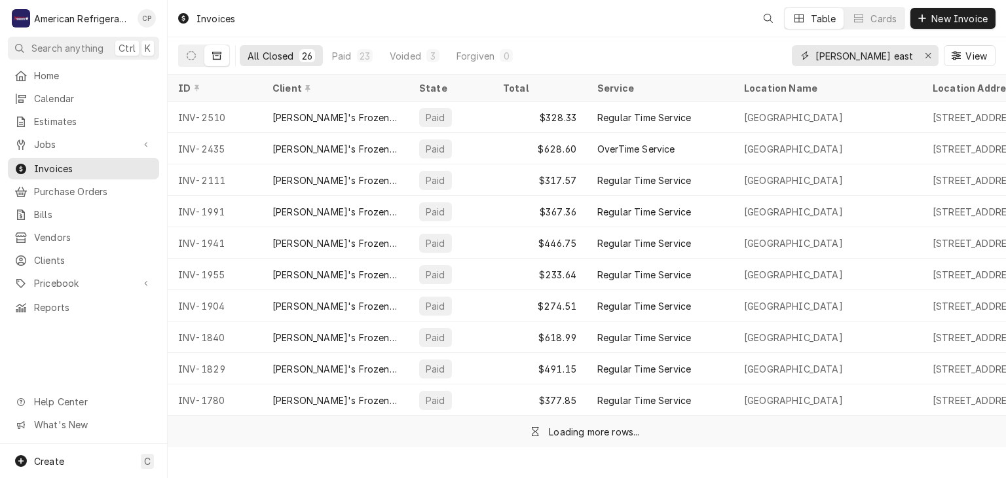
click at [860, 54] on input "Freddy east cen" at bounding box center [864, 55] width 98 height 21
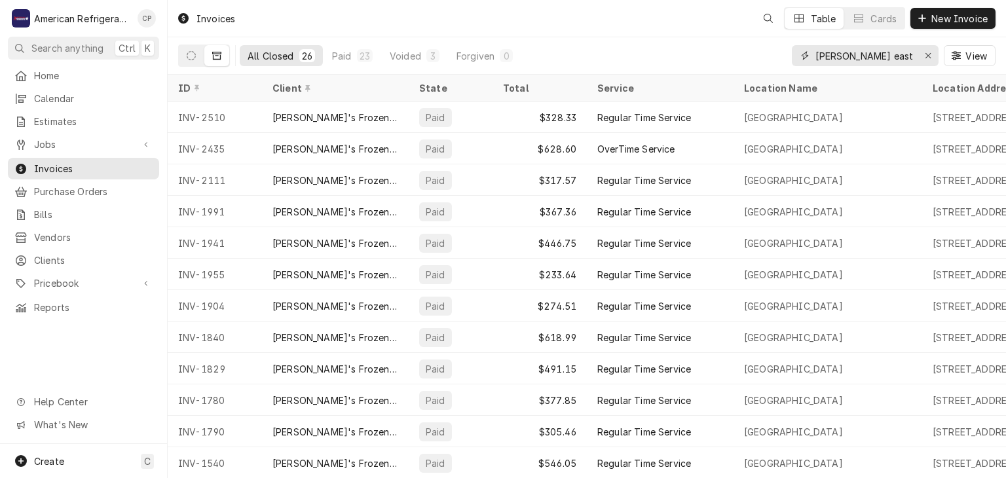
click at [860, 54] on input "Freddy east cen" at bounding box center [864, 55] width 98 height 21
click at [864, 53] on input "Freddy cen" at bounding box center [864, 55] width 98 height 21
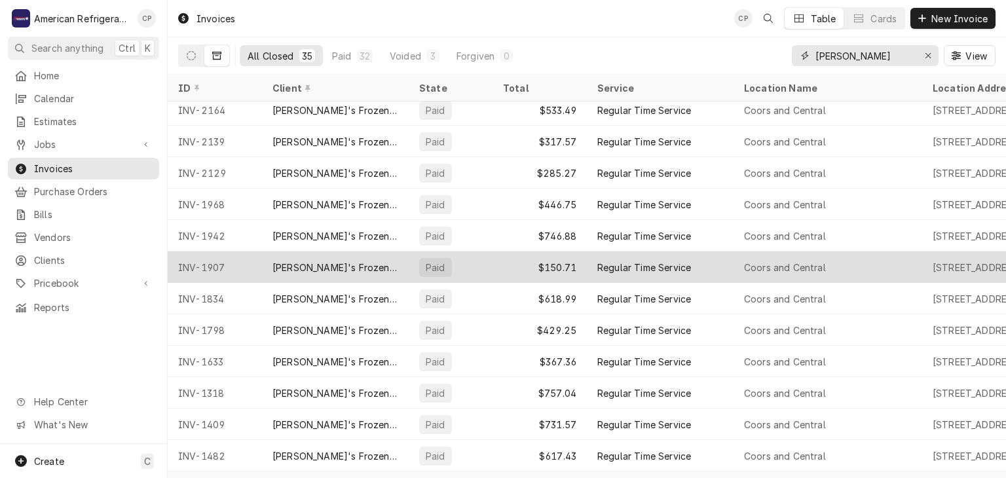
scroll to position [259, 0]
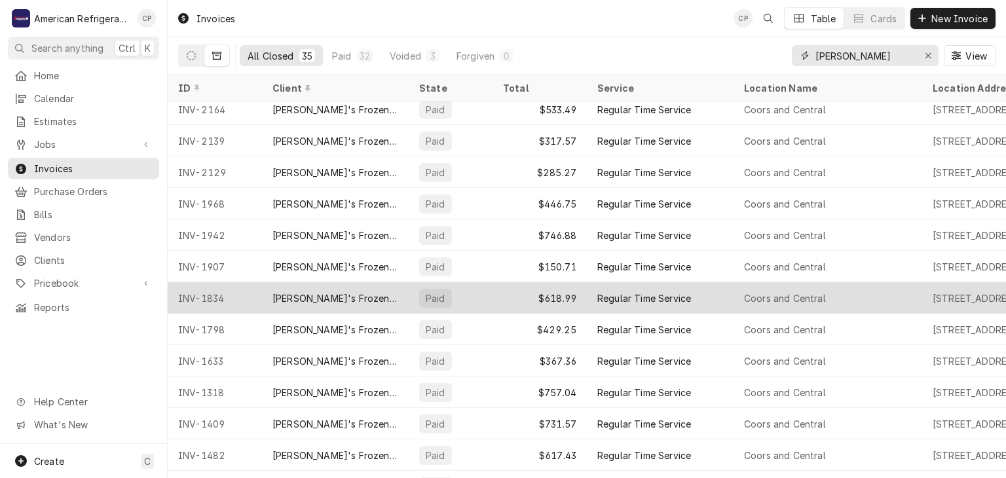
type input "Freddy coor"
click at [326, 292] on div "[PERSON_NAME]'s Frozen Custard & Steakburgers" at bounding box center [335, 298] width 126 height 14
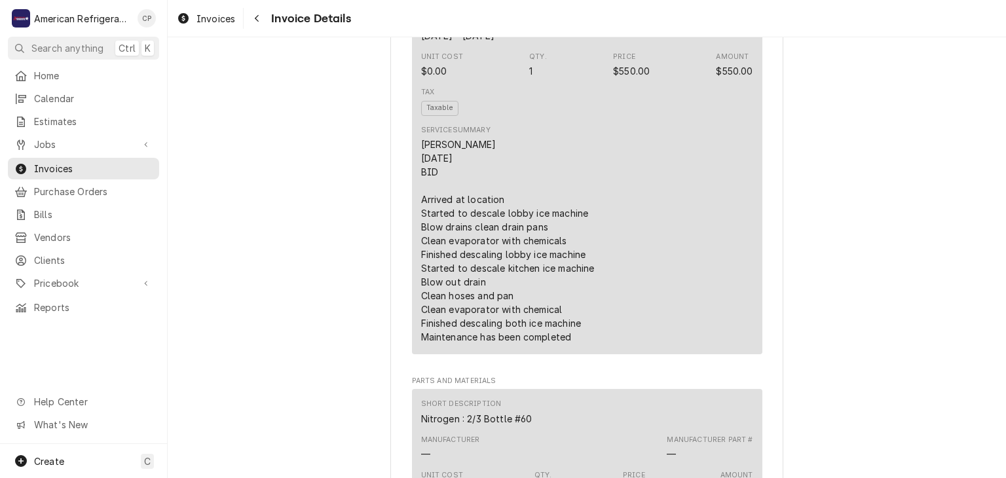
scroll to position [856, 0]
